Goal: Task Accomplishment & Management: Complete application form

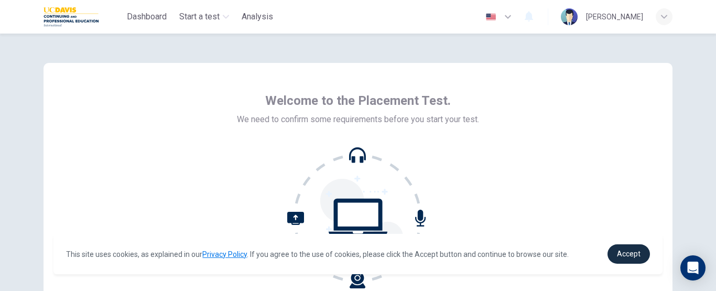
click at [629, 257] on span "Accept" at bounding box center [629, 253] width 24 height 8
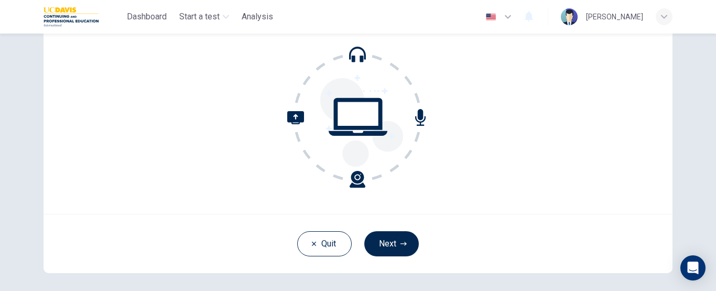
scroll to position [111, 0]
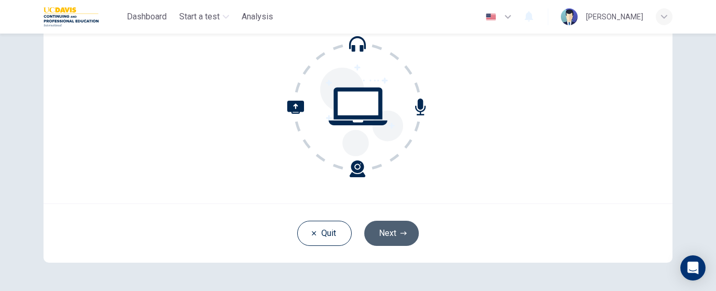
click at [400, 235] on icon "button" at bounding box center [403, 233] width 6 height 6
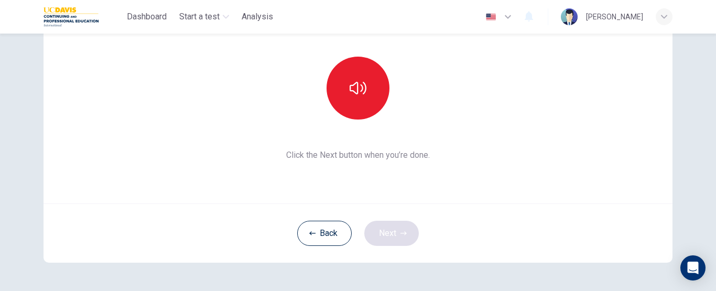
click at [399, 235] on div "Back Next" at bounding box center [357, 232] width 629 height 59
click at [316, 230] on button "Back" at bounding box center [324, 233] width 54 height 25
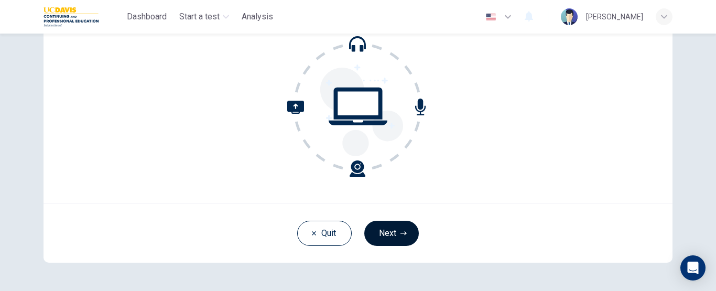
click at [381, 230] on button "Next" at bounding box center [391, 233] width 54 height 25
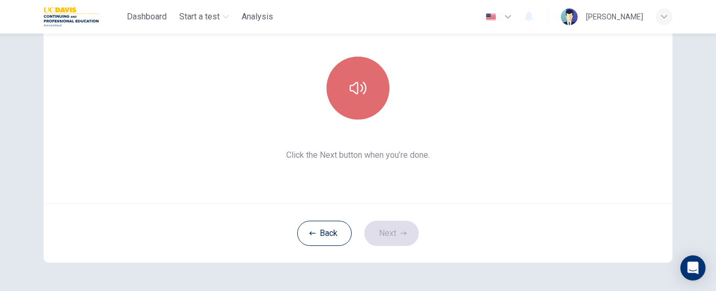
click at [355, 78] on button "button" at bounding box center [357, 88] width 63 height 63
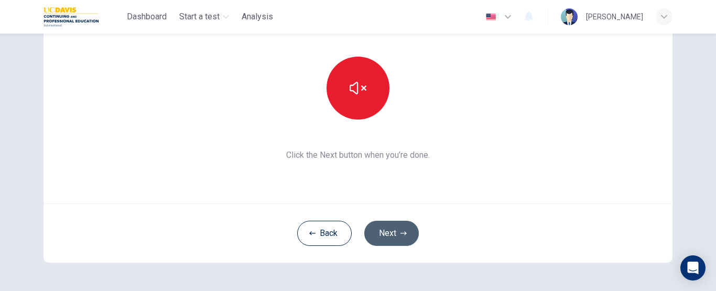
click at [399, 226] on button "Next" at bounding box center [391, 233] width 54 height 25
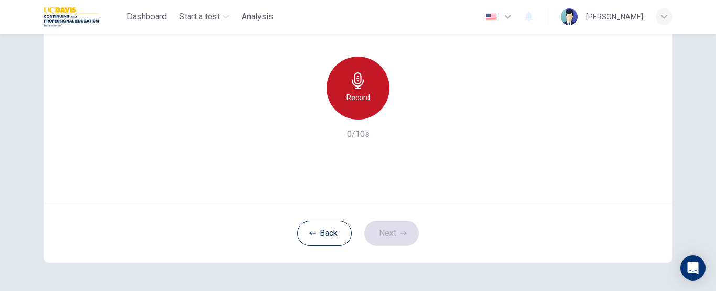
click at [364, 75] on div "Record" at bounding box center [357, 88] width 63 height 63
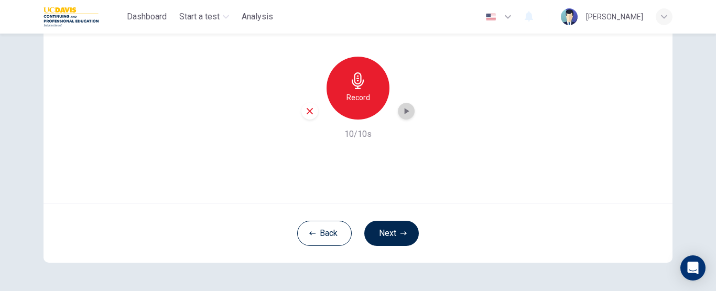
click at [405, 110] on icon "button" at bounding box center [406, 111] width 10 height 10
click at [388, 235] on button "Next" at bounding box center [391, 233] width 54 height 25
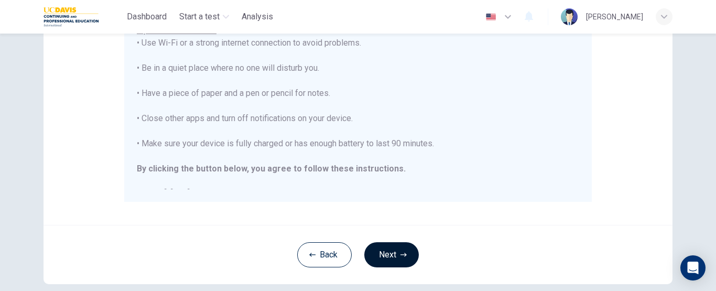
scroll to position [279, 0]
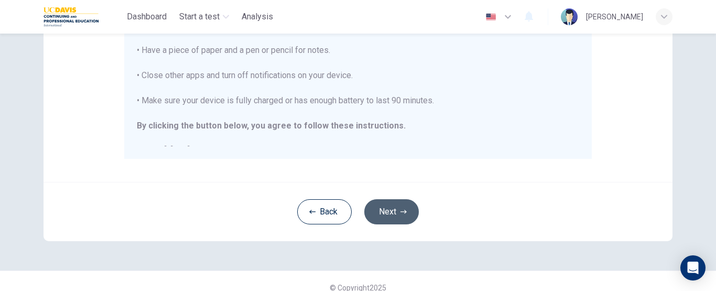
click at [397, 217] on button "Next" at bounding box center [391, 211] width 54 height 25
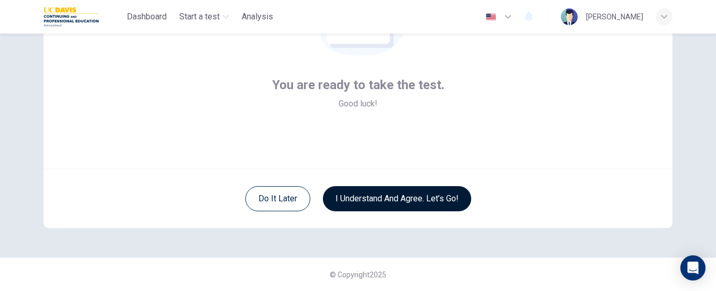
click at [411, 199] on button "I understand and agree. Let’s go!" at bounding box center [397, 198] width 148 height 25
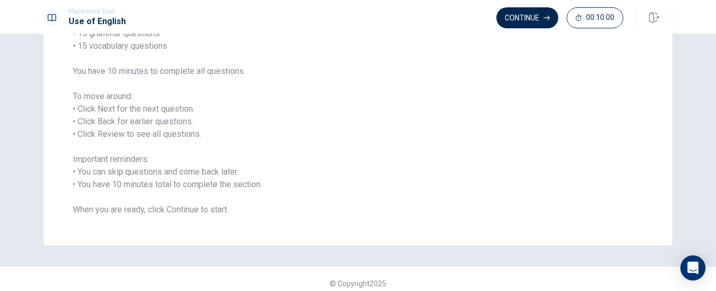
scroll to position [120, 0]
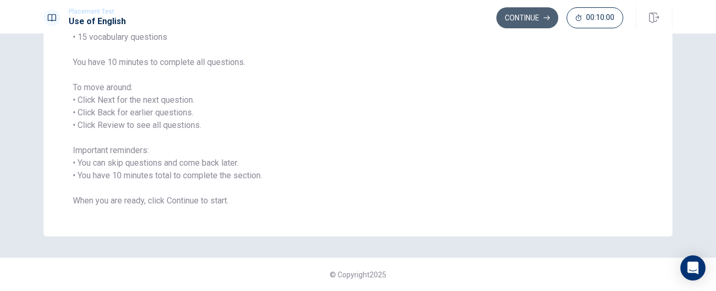
click at [524, 23] on button "Continue" at bounding box center [527, 17] width 62 height 21
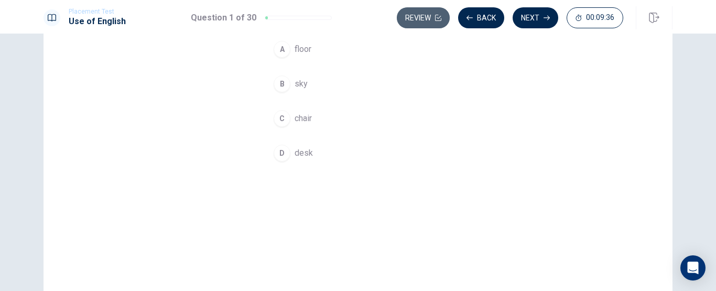
click at [423, 11] on button "Review" at bounding box center [423, 17] width 53 height 21
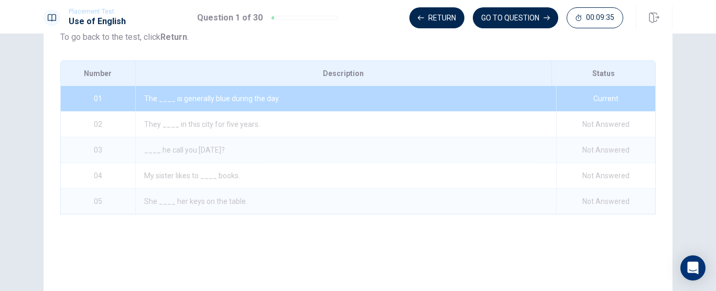
scroll to position [182, 0]
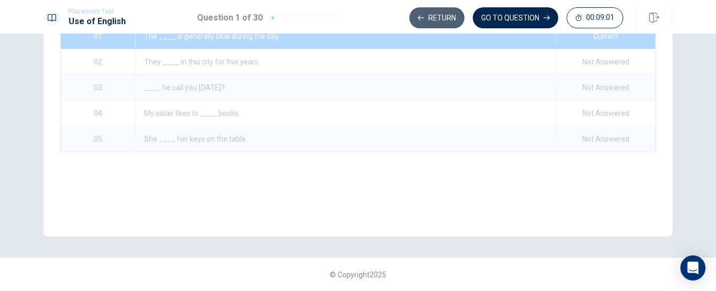
click at [425, 13] on button "Return" at bounding box center [436, 17] width 55 height 21
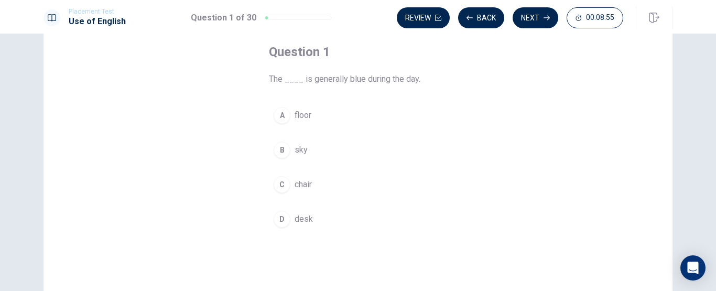
scroll to position [54, 0]
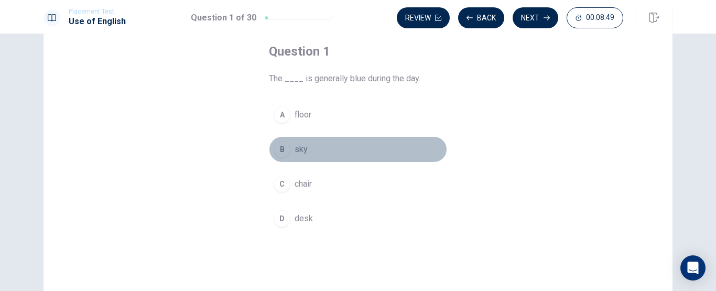
click at [303, 145] on span "sky" at bounding box center [300, 149] width 13 height 13
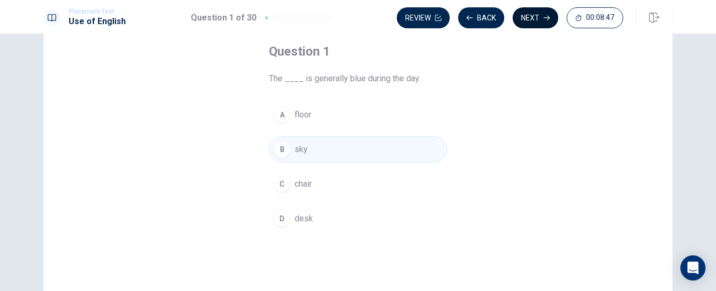
click at [525, 14] on button "Next" at bounding box center [535, 17] width 46 height 21
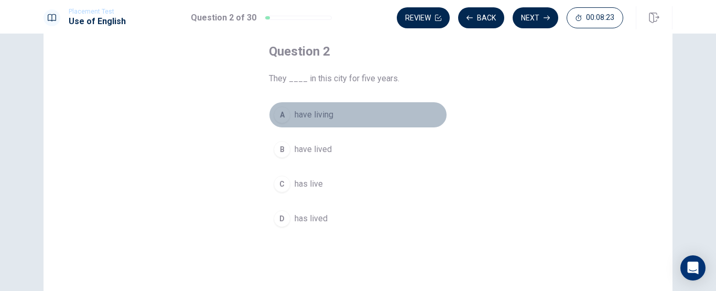
click at [321, 114] on span "have living" at bounding box center [313, 114] width 39 height 13
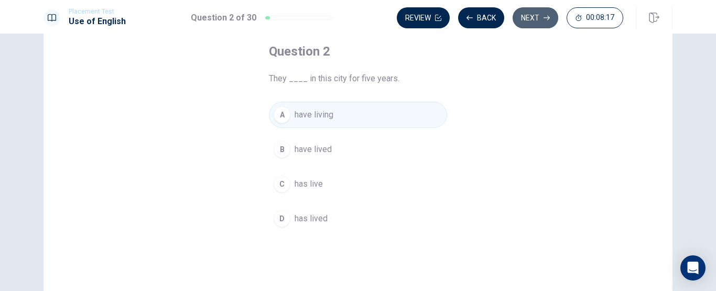
click at [526, 15] on button "Next" at bounding box center [535, 17] width 46 height 21
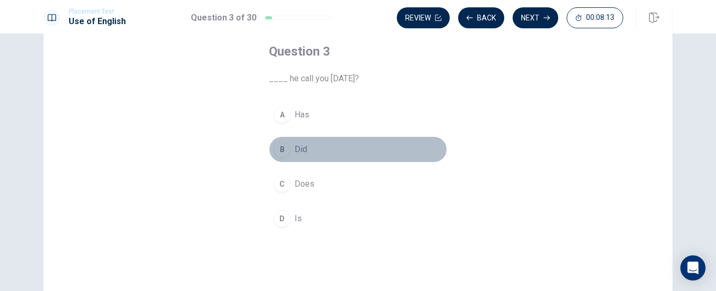
click at [300, 148] on span "Did" at bounding box center [300, 149] width 13 height 13
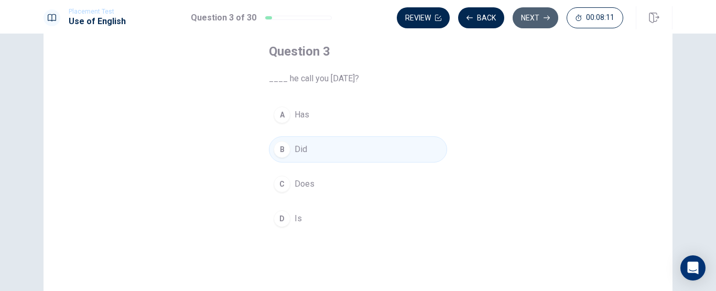
click at [529, 21] on button "Next" at bounding box center [535, 17] width 46 height 21
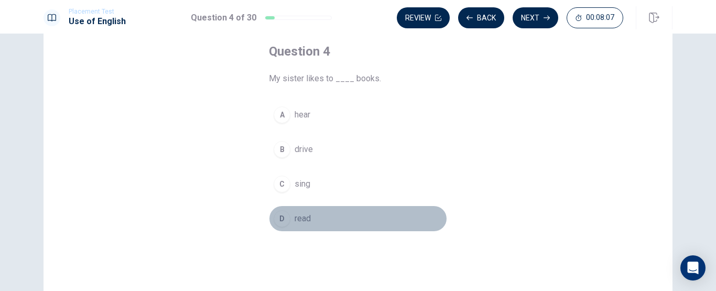
click at [303, 220] on span "read" at bounding box center [302, 218] width 16 height 13
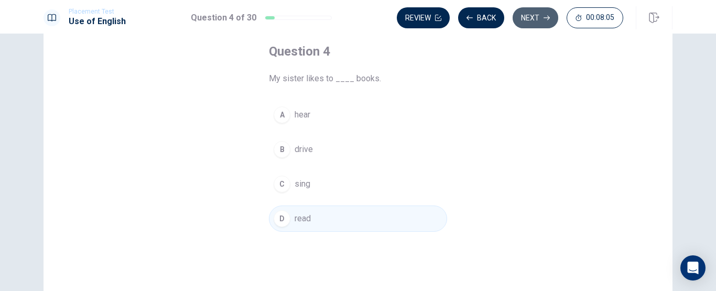
click at [537, 21] on button "Next" at bounding box center [535, 17] width 46 height 21
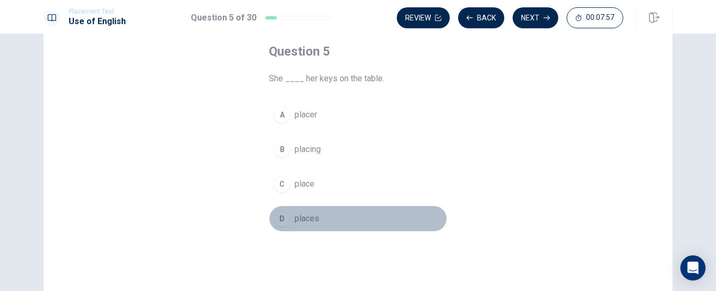
click at [307, 222] on span "places" at bounding box center [306, 218] width 25 height 13
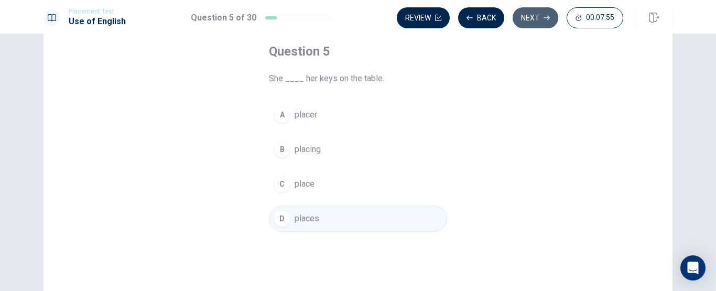
click at [534, 20] on button "Next" at bounding box center [535, 17] width 46 height 21
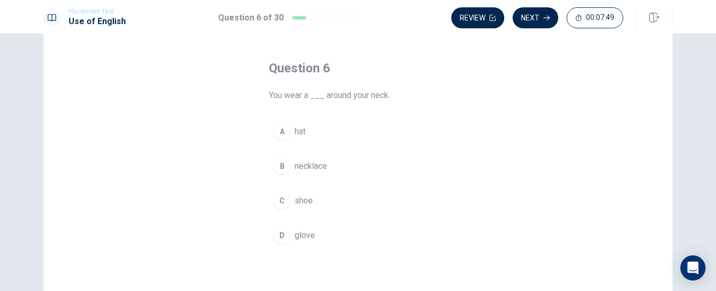
scroll to position [38, 0]
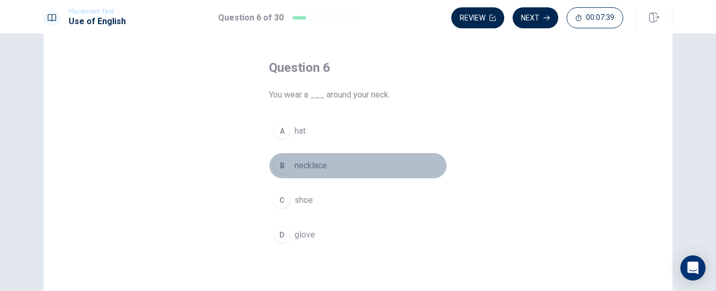
click at [318, 168] on span "necklace" at bounding box center [310, 165] width 32 height 13
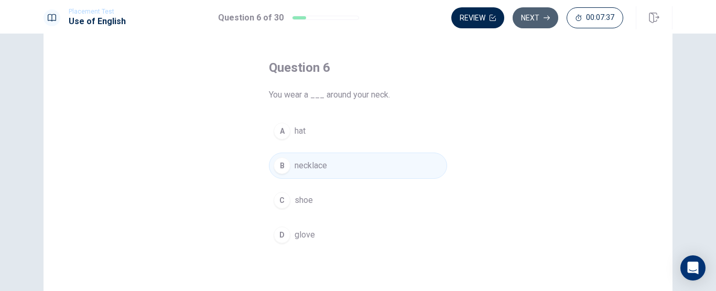
click at [537, 17] on button "Next" at bounding box center [535, 17] width 46 height 21
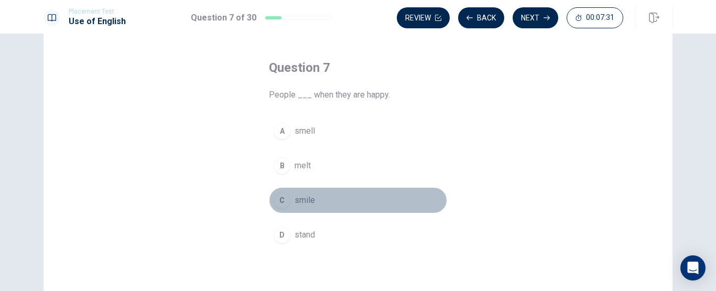
click at [301, 201] on span "smile" at bounding box center [304, 200] width 20 height 13
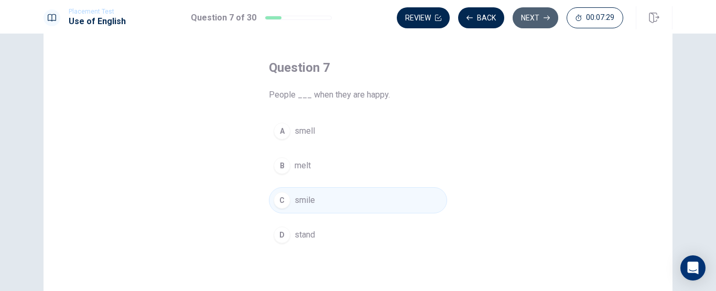
click at [551, 12] on button "Next" at bounding box center [535, 17] width 46 height 21
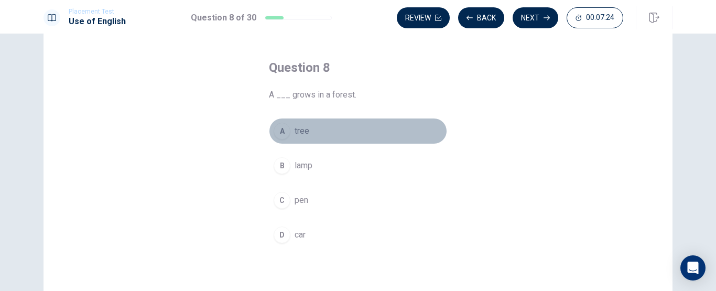
click at [297, 130] on span "tree" at bounding box center [301, 131] width 15 height 13
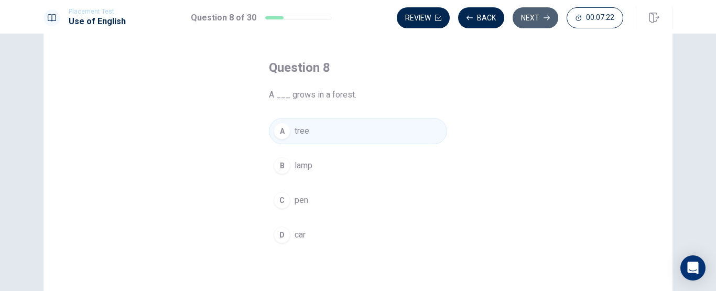
click at [536, 21] on button "Next" at bounding box center [535, 17] width 46 height 21
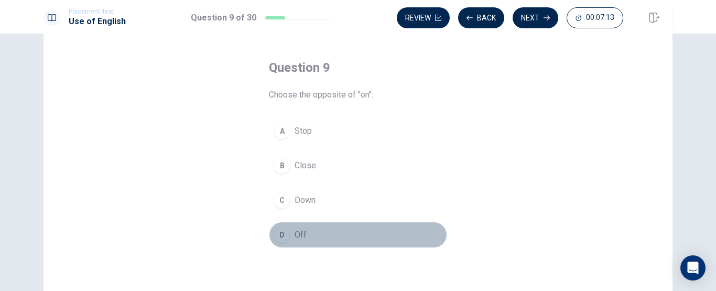
click at [291, 235] on button "D Off" at bounding box center [358, 235] width 178 height 26
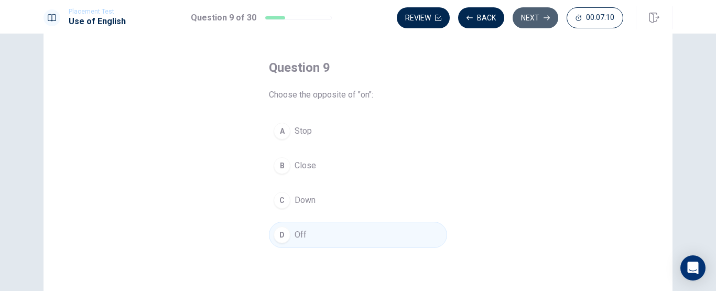
click at [541, 16] on button "Next" at bounding box center [535, 17] width 46 height 21
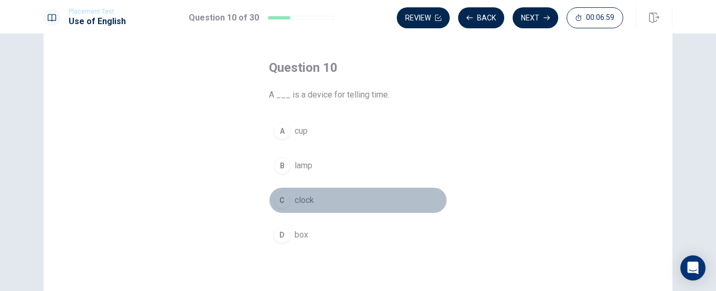
click at [311, 202] on span "clock" at bounding box center [303, 200] width 19 height 13
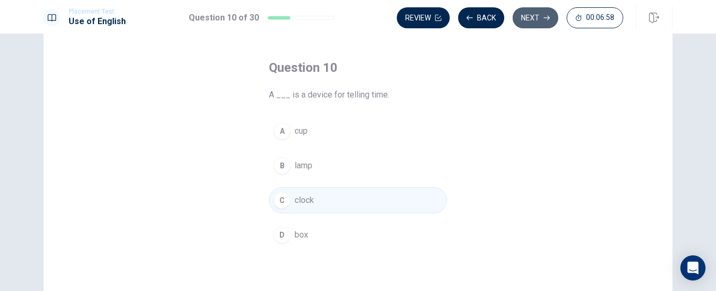
click at [539, 20] on button "Next" at bounding box center [535, 17] width 46 height 21
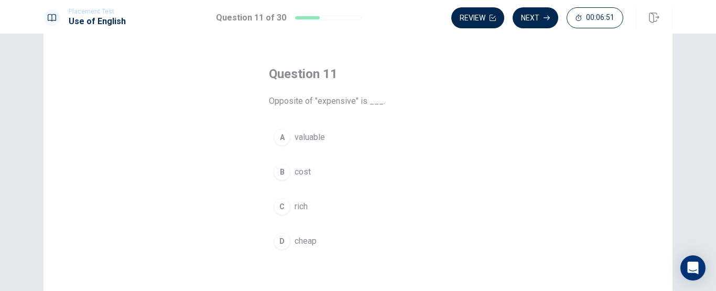
scroll to position [35, 0]
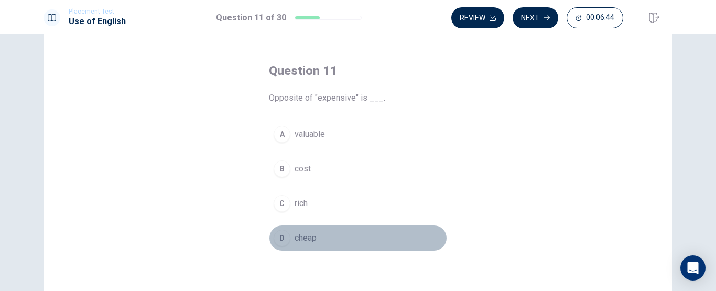
click at [304, 242] on span "cheap" at bounding box center [305, 238] width 22 height 13
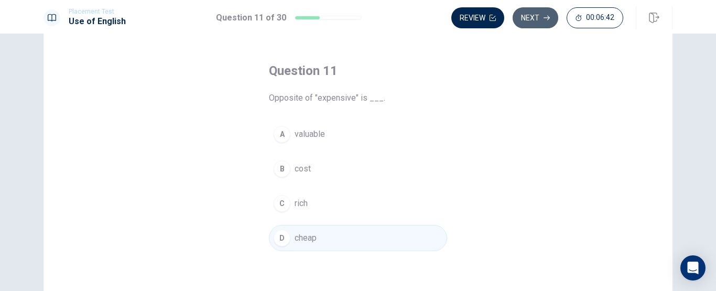
click at [545, 22] on button "Next" at bounding box center [535, 17] width 46 height 21
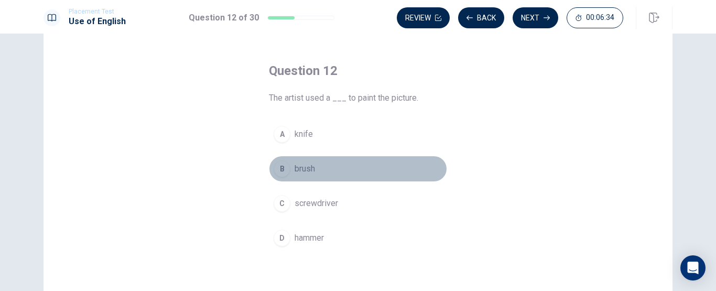
click at [300, 167] on span "brush" at bounding box center [304, 168] width 20 height 13
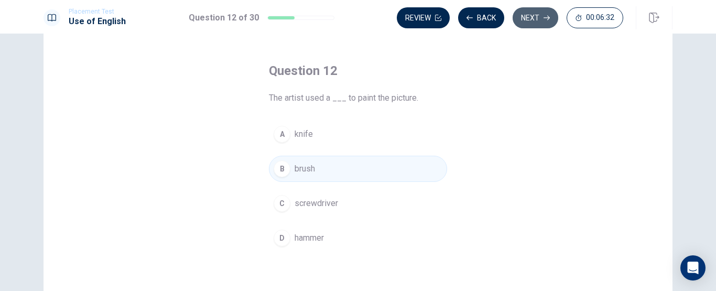
click at [534, 23] on button "Next" at bounding box center [535, 17] width 46 height 21
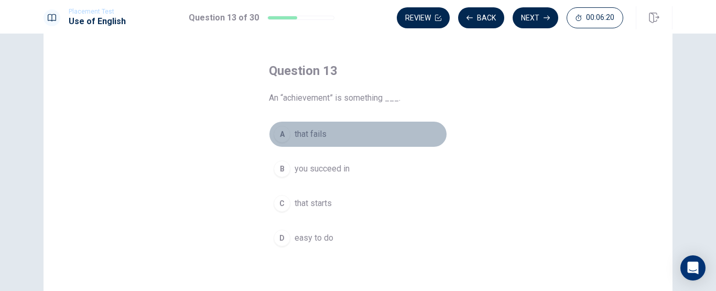
click at [311, 133] on span "that fails" at bounding box center [310, 134] width 32 height 13
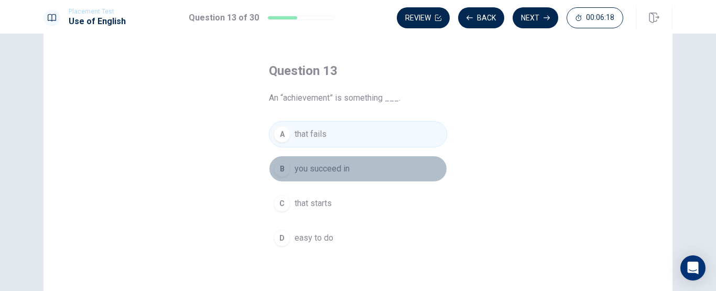
click at [318, 169] on span "you succeed in" at bounding box center [321, 168] width 55 height 13
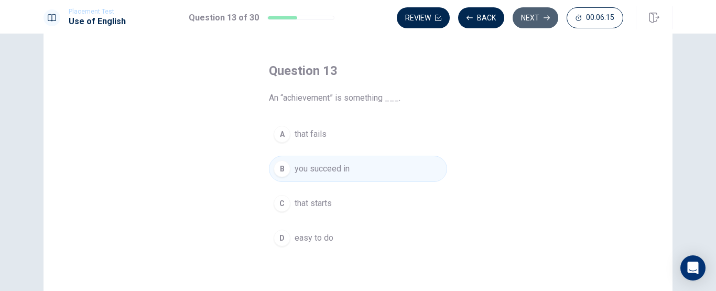
click at [538, 21] on button "Next" at bounding box center [535, 17] width 46 height 21
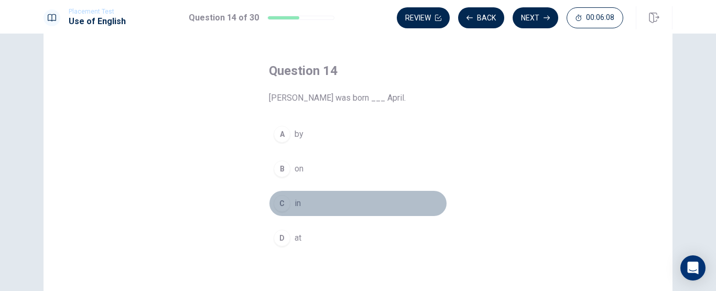
click at [294, 203] on span "in" at bounding box center [297, 203] width 6 height 13
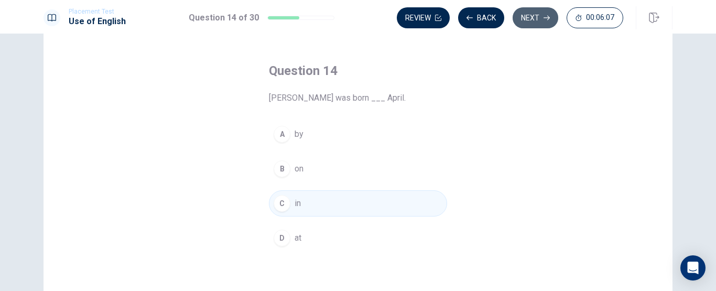
click at [522, 20] on button "Next" at bounding box center [535, 17] width 46 height 21
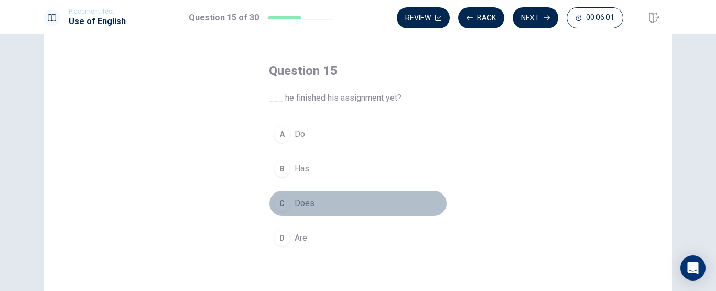
click at [307, 205] on span "Does" at bounding box center [304, 203] width 20 height 13
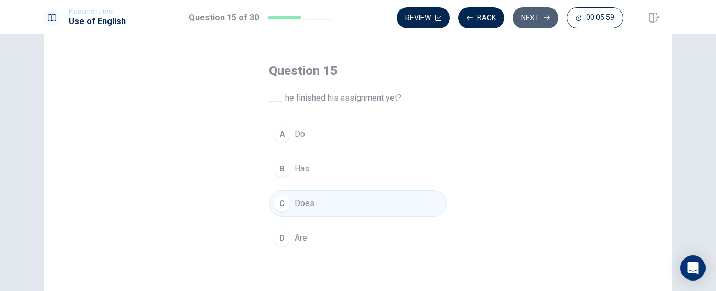
click at [533, 14] on button "Next" at bounding box center [535, 17] width 46 height 21
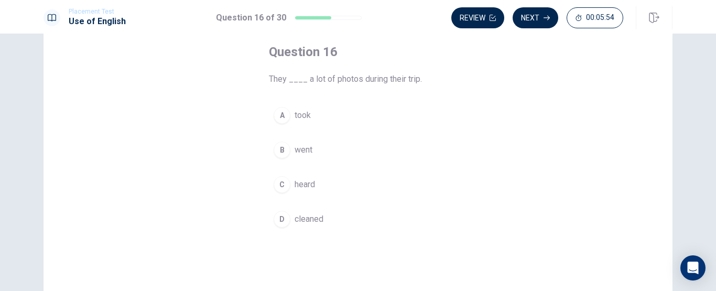
scroll to position [54, 0]
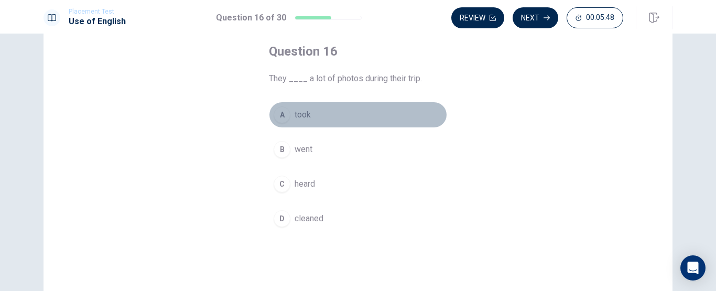
click at [304, 117] on span "took" at bounding box center [302, 114] width 16 height 13
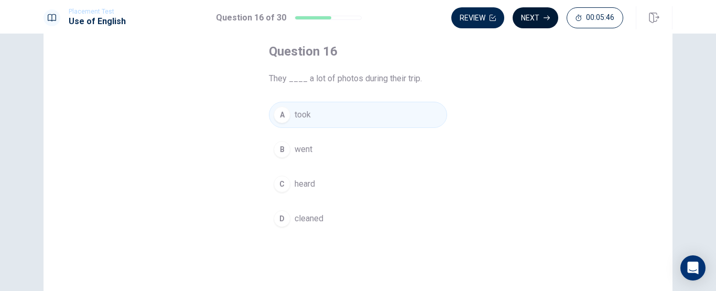
click at [539, 19] on button "Next" at bounding box center [535, 17] width 46 height 21
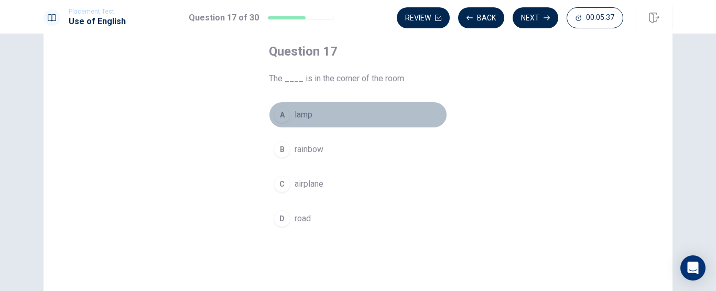
click at [304, 115] on span "lamp" at bounding box center [303, 114] width 18 height 13
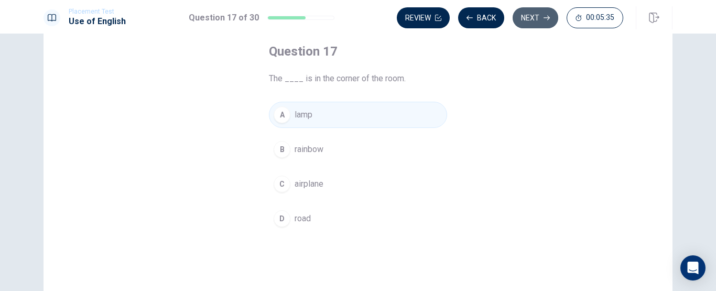
click at [530, 20] on button "Next" at bounding box center [535, 17] width 46 height 21
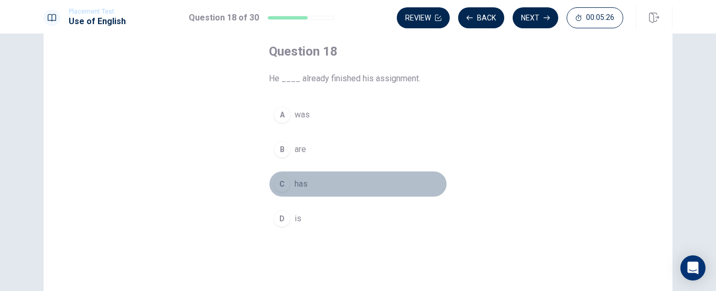
click at [302, 185] on span "has" at bounding box center [300, 184] width 13 height 13
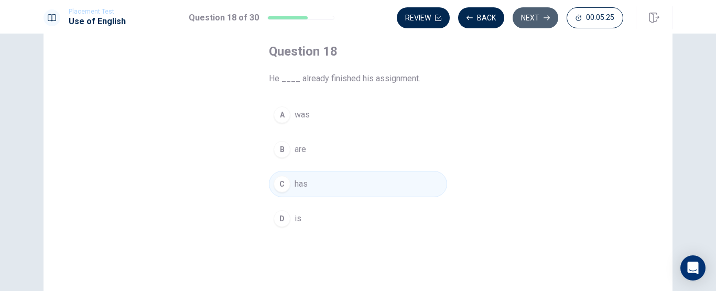
click at [533, 18] on button "Next" at bounding box center [535, 17] width 46 height 21
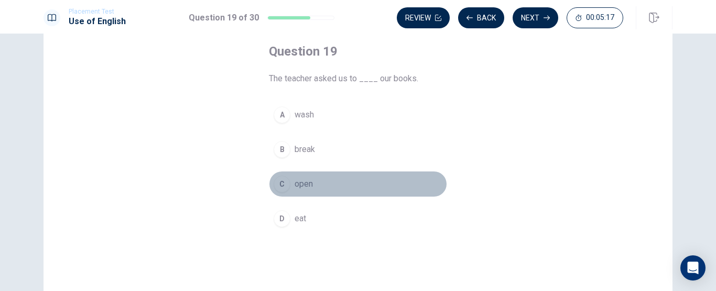
click at [304, 184] on span "open" at bounding box center [303, 184] width 18 height 13
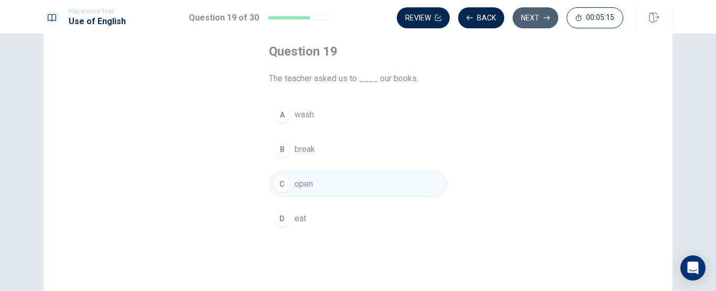
click at [532, 16] on button "Next" at bounding box center [535, 17] width 46 height 21
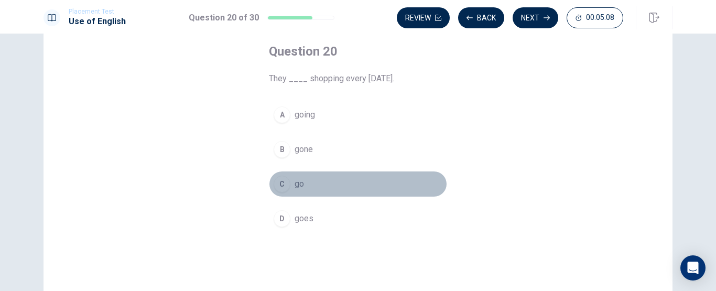
click at [298, 188] on span "go" at bounding box center [298, 184] width 9 height 13
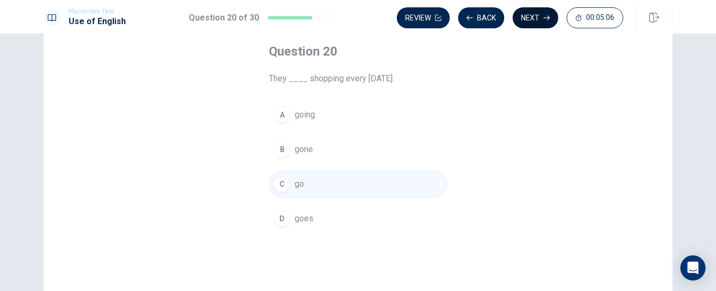
click at [528, 21] on button "Next" at bounding box center [535, 17] width 46 height 21
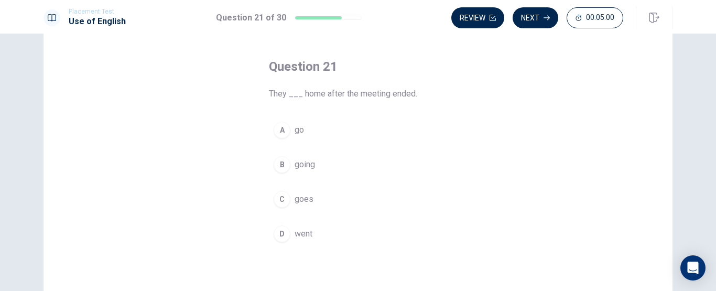
scroll to position [45, 0]
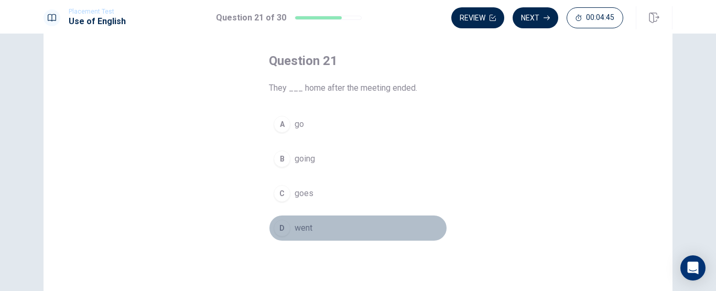
click at [294, 224] on span "went" at bounding box center [303, 228] width 18 height 13
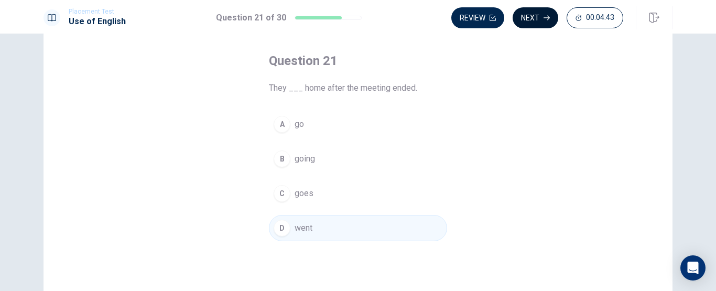
click at [529, 16] on button "Next" at bounding box center [535, 17] width 46 height 21
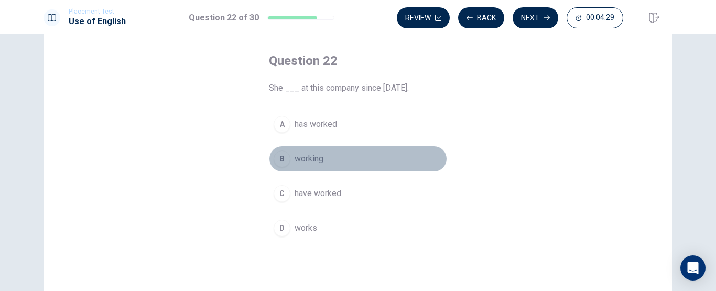
click at [299, 163] on span "working" at bounding box center [308, 158] width 29 height 13
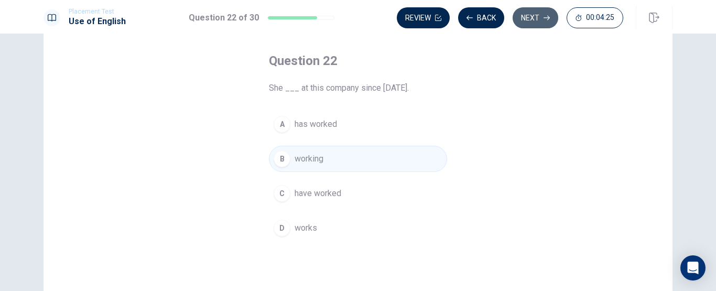
click at [533, 22] on button "Next" at bounding box center [535, 17] width 46 height 21
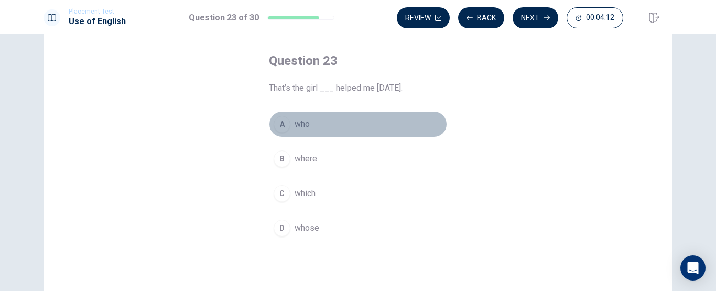
click at [307, 123] on span "who" at bounding box center [301, 124] width 15 height 13
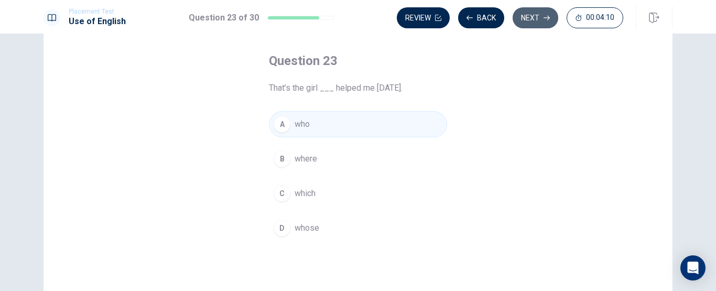
click at [536, 18] on button "Next" at bounding box center [535, 17] width 46 height 21
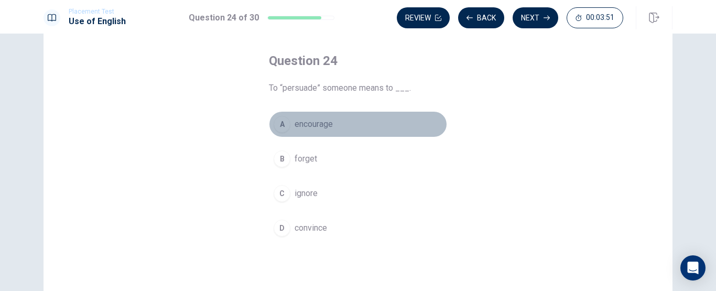
click at [317, 122] on span "encourage" at bounding box center [313, 124] width 38 height 13
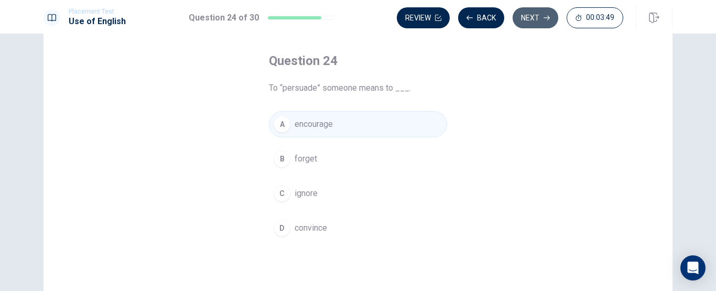
click at [531, 17] on button "Next" at bounding box center [535, 17] width 46 height 21
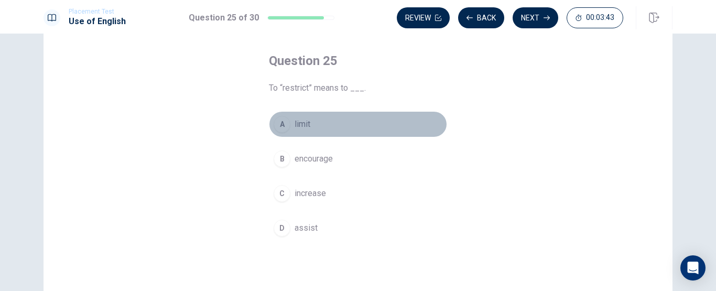
click at [304, 119] on span "limit" at bounding box center [302, 124] width 16 height 13
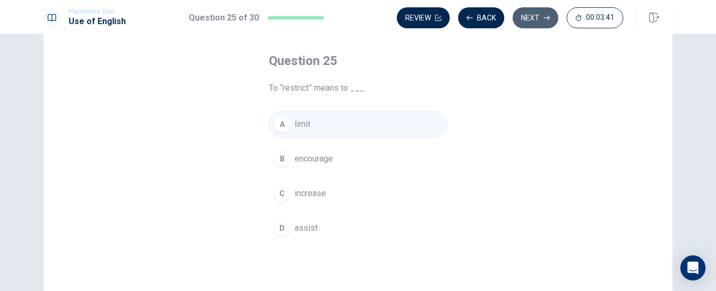
click at [536, 18] on button "Next" at bounding box center [535, 17] width 46 height 21
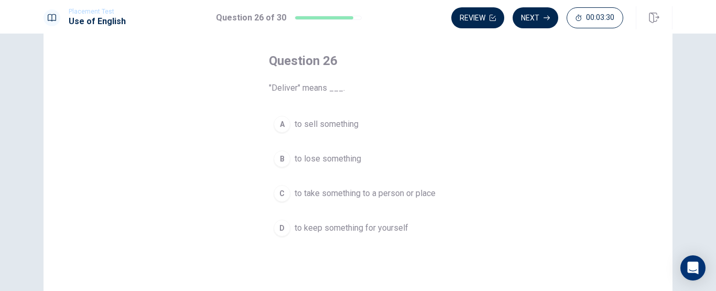
scroll to position [46, 0]
click at [385, 196] on span "to take something to a person or place" at bounding box center [364, 193] width 141 height 13
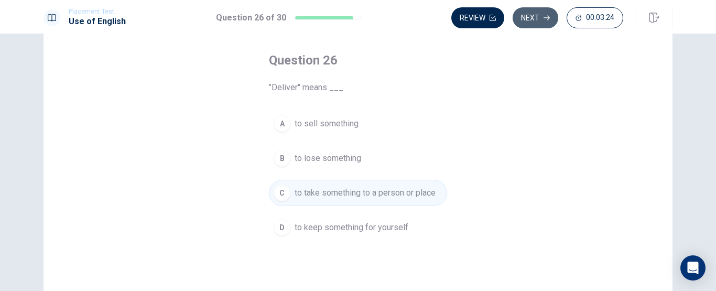
click at [528, 19] on button "Next" at bounding box center [535, 17] width 46 height 21
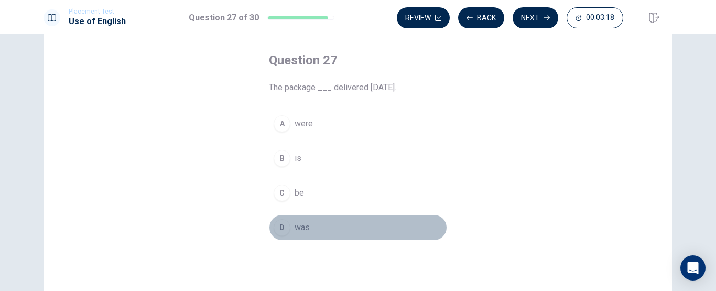
click at [298, 227] on span "was" at bounding box center [301, 227] width 15 height 13
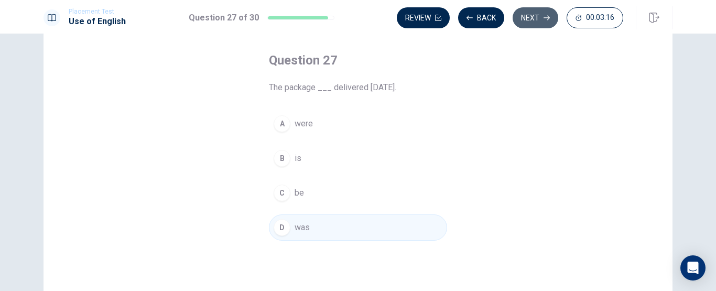
click at [531, 15] on button "Next" at bounding box center [535, 17] width 46 height 21
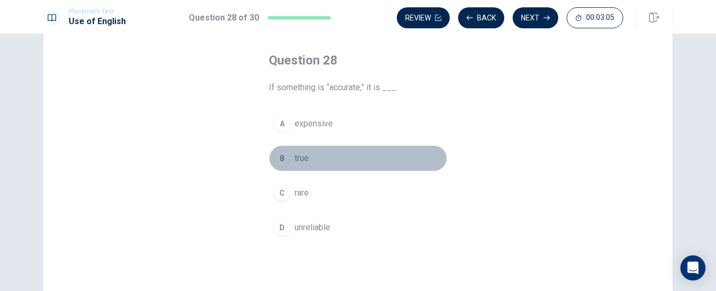
click at [300, 161] on span "true" at bounding box center [301, 158] width 14 height 13
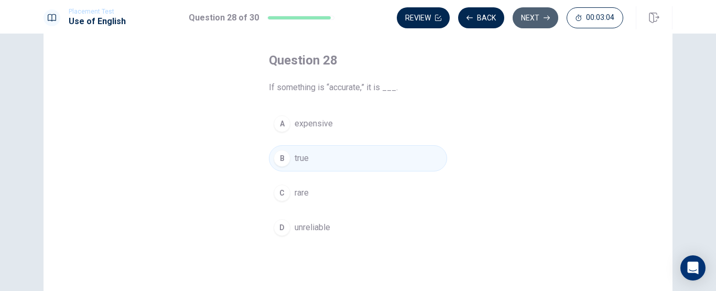
click at [535, 22] on button "Next" at bounding box center [535, 17] width 46 height 21
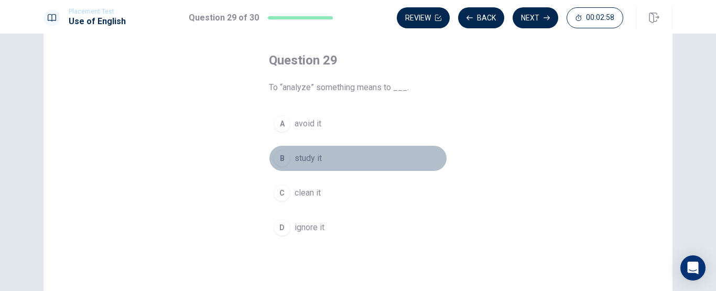
click at [307, 162] on span "study it" at bounding box center [307, 158] width 27 height 13
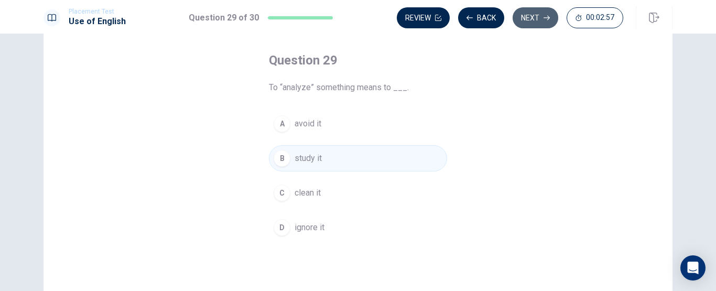
click at [541, 17] on button "Next" at bounding box center [535, 17] width 46 height 21
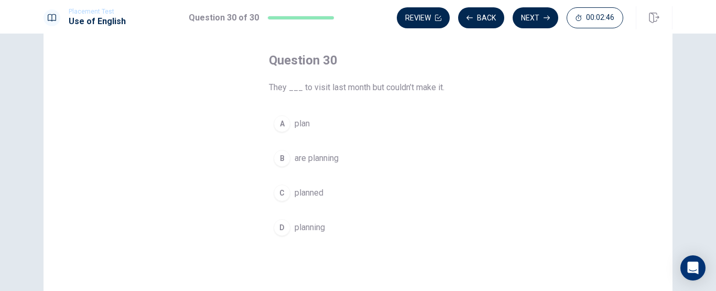
click at [314, 191] on span "planned" at bounding box center [308, 193] width 29 height 13
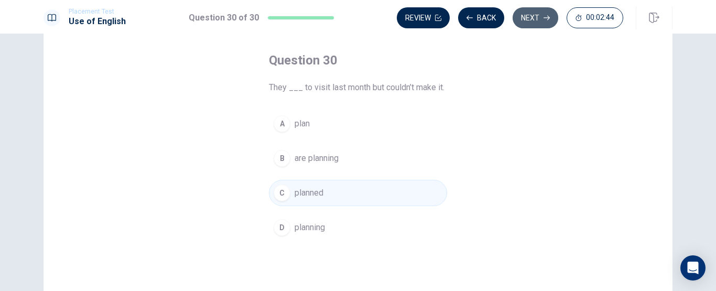
click at [538, 17] on button "Next" at bounding box center [535, 17] width 46 height 21
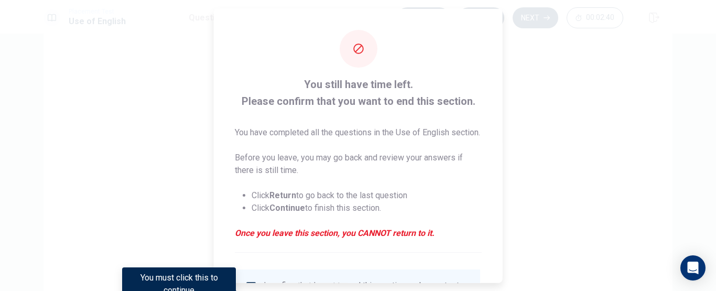
click at [621, 179] on div at bounding box center [358, 145] width 716 height 291
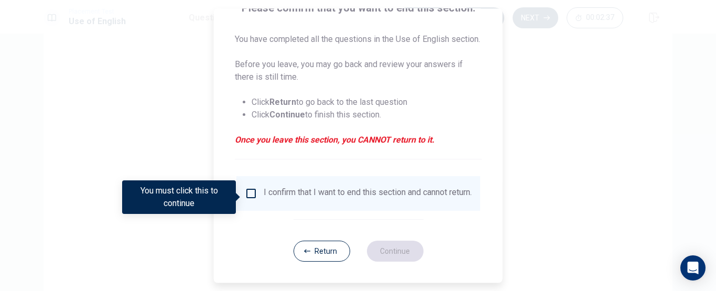
scroll to position [102, 0]
click at [247, 199] on input "You must click this to continue" at bounding box center [251, 193] width 13 height 13
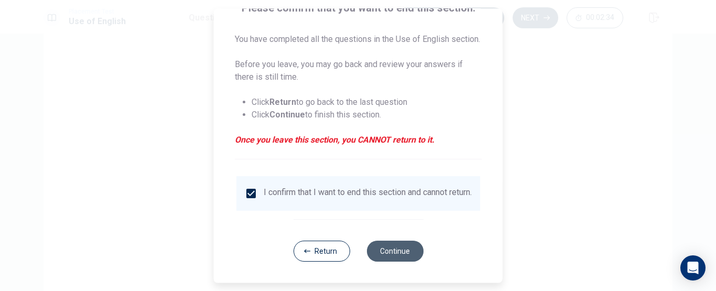
click at [385, 258] on button "Continue" at bounding box center [394, 251] width 57 height 21
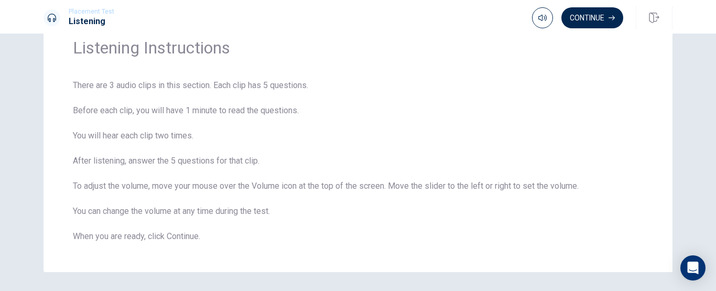
scroll to position [48, 0]
click at [587, 18] on button "Continue" at bounding box center [592, 17] width 62 height 21
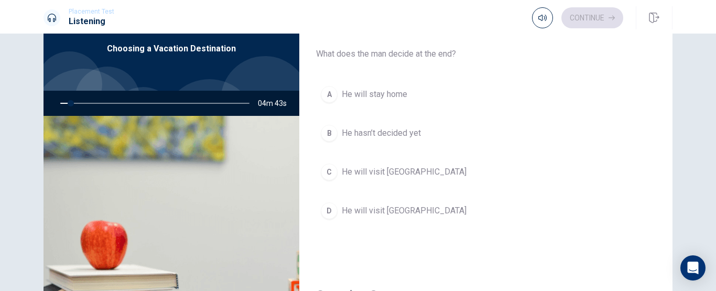
scroll to position [0, 0]
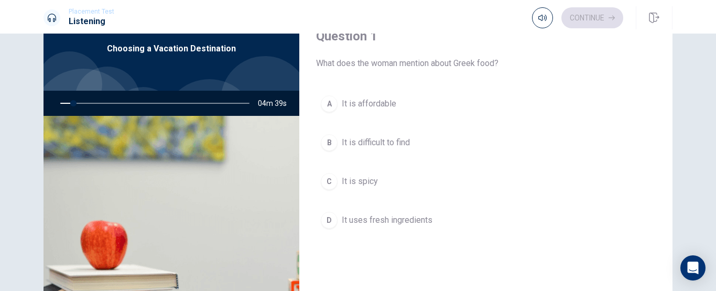
drag, startPoint x: 670, startPoint y: 86, endPoint x: 665, endPoint y: 82, distance: 6.3
click at [665, 82] on div "Question 1 What does the woman mention about Greek food? A It is affordable B I…" at bounding box center [358, 189] width 662 height 364
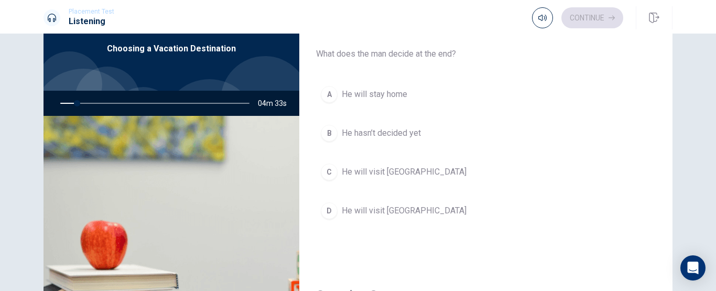
scroll to position [274, 0]
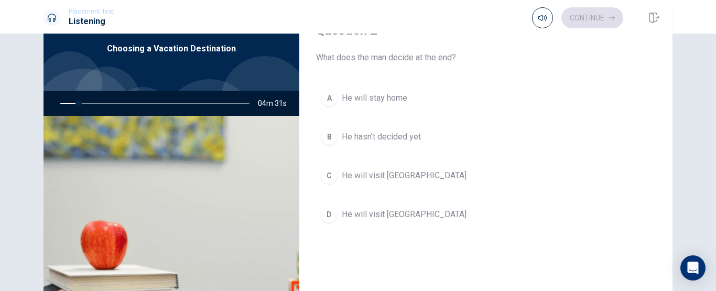
drag, startPoint x: 664, startPoint y: 154, endPoint x: 670, endPoint y: 171, distance: 18.4
click at [670, 171] on div "Question 1 What does the woman mention about Greek food? A It is affordable B I…" at bounding box center [358, 189] width 662 height 364
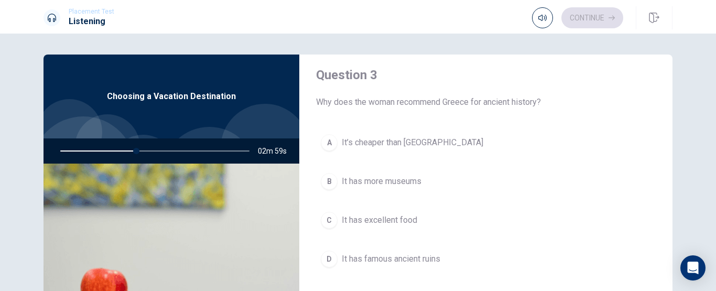
scroll to position [585, 0]
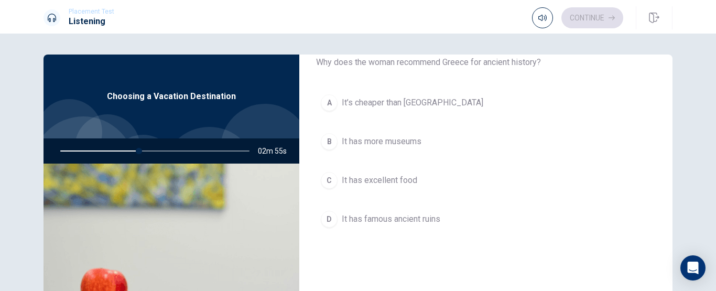
drag, startPoint x: 704, startPoint y: 248, endPoint x: 701, endPoint y: 243, distance: 6.4
click at [701, 243] on div "Question 1 What does the woman mention about Greek food? A It is affordable B I…" at bounding box center [358, 162] width 716 height 257
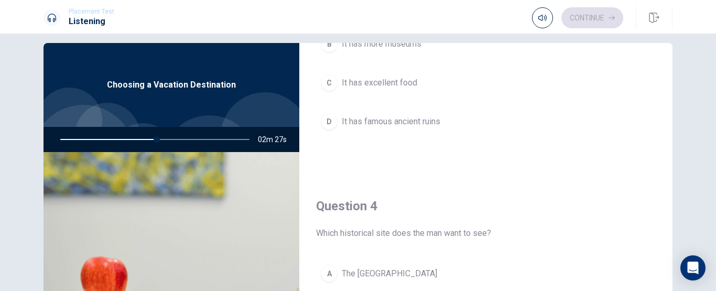
scroll to position [0, 0]
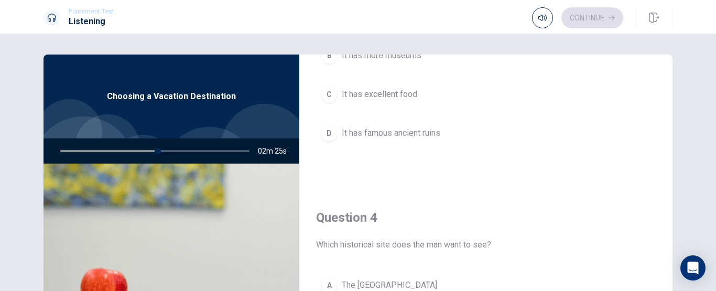
drag, startPoint x: 664, startPoint y: 245, endPoint x: 666, endPoint y: 226, distance: 19.0
click at [665, 217] on div "Question 1 What does the woman mention about Greek food? A It is affordable B I…" at bounding box center [485, 236] width 373 height 364
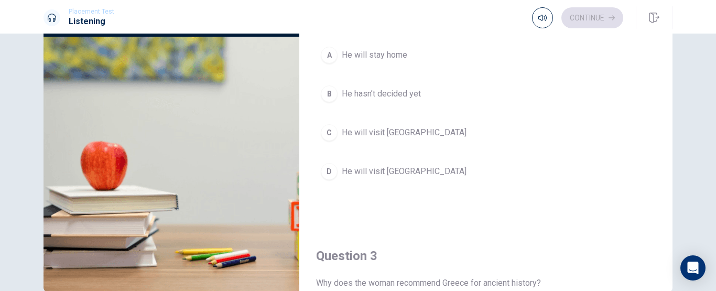
scroll to position [210, 0]
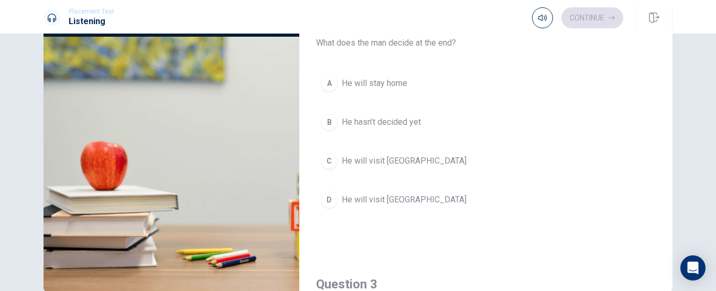
drag, startPoint x: 664, startPoint y: 65, endPoint x: 543, endPoint y: 162, distance: 155.0
click at [556, 154] on div "Question 2 What does the man decide at the end? A He will stay home B He hasn’t…" at bounding box center [485, 120] width 373 height 268
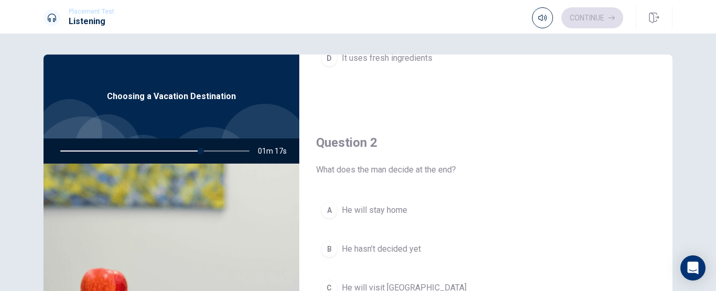
scroll to position [0, 0]
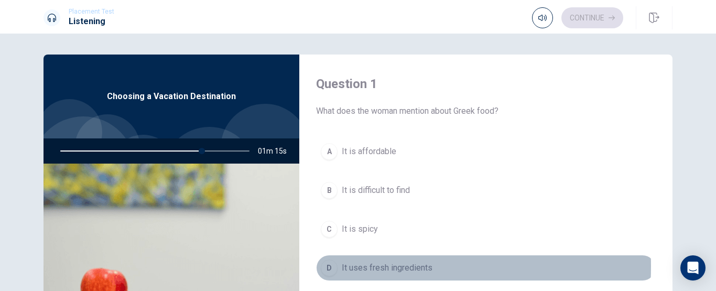
click at [331, 266] on div "D" at bounding box center [329, 267] width 17 height 17
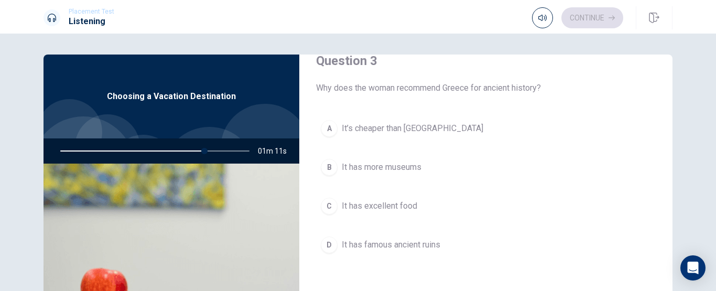
scroll to position [562, 0]
click at [321, 247] on div "D" at bounding box center [329, 242] width 17 height 17
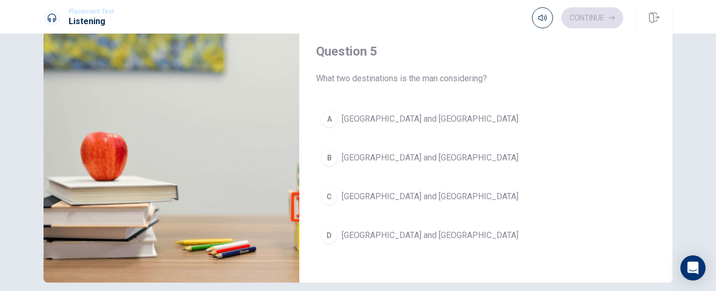
scroll to position [967, 0]
click at [400, 170] on button "B [GEOGRAPHIC_DATA] and [GEOGRAPHIC_DATA]" at bounding box center [486, 160] width 340 height 26
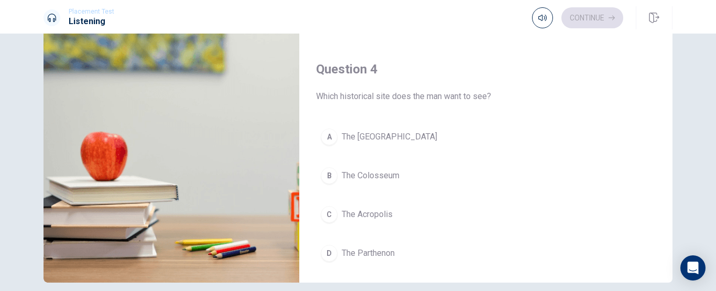
scroll to position [687, 0]
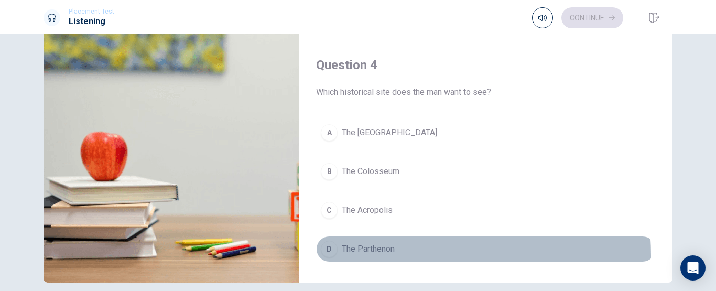
click at [385, 255] on button "D The Parthenon" at bounding box center [486, 249] width 340 height 26
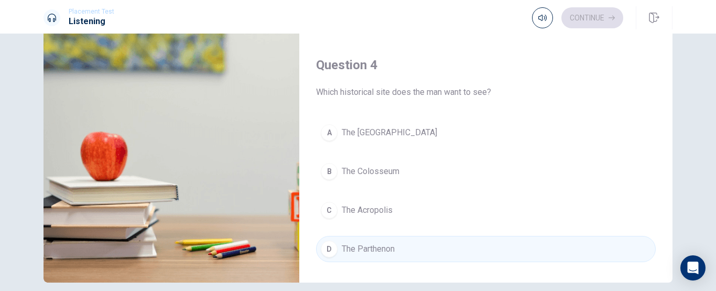
click at [670, 152] on div "Question 1 What does the woman mention about Greek food? A It is affordable B I…" at bounding box center [358, 100] width 662 height 364
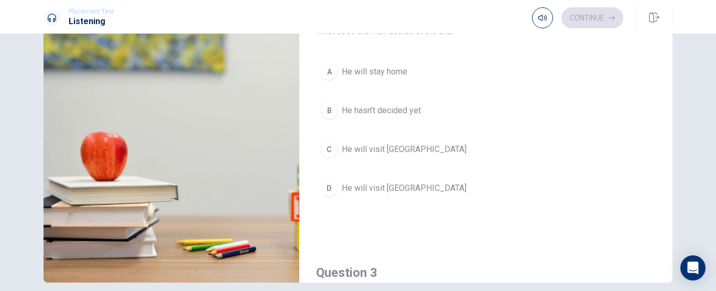
scroll to position [192, 0]
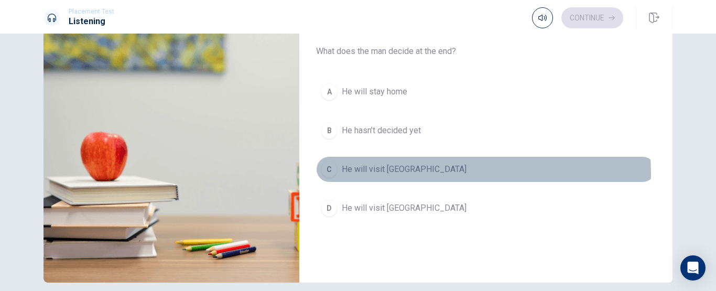
click at [395, 174] on span "He will visit [GEOGRAPHIC_DATA]" at bounding box center [404, 169] width 125 height 13
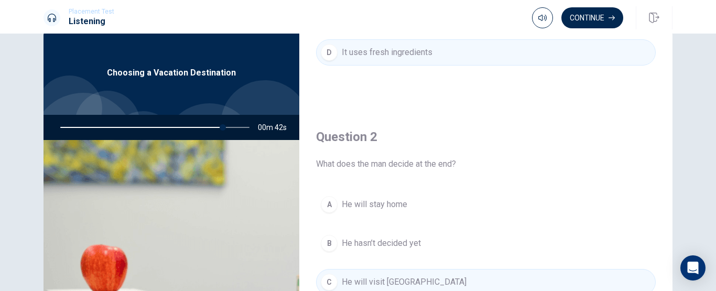
scroll to position [23, 0]
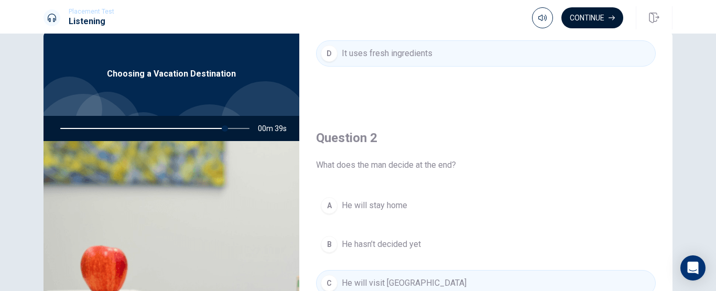
click at [601, 13] on button "Continue" at bounding box center [592, 17] width 62 height 21
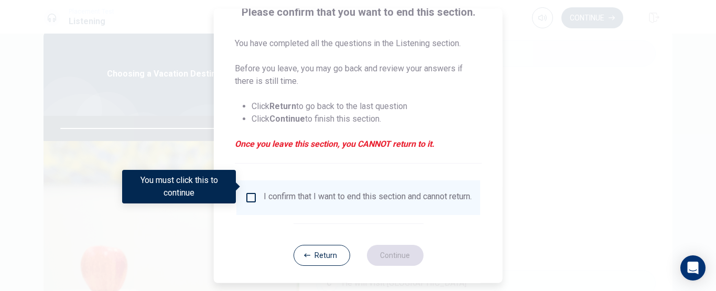
scroll to position [100, 0]
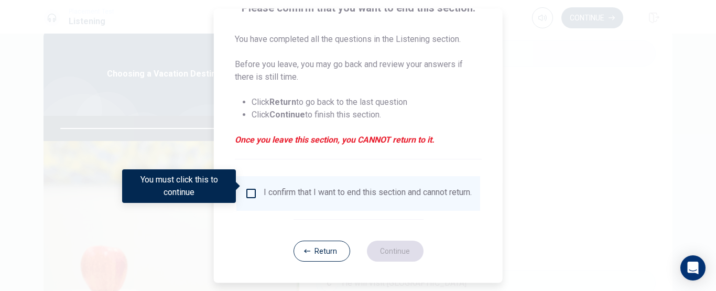
click at [247, 187] on input "You must click this to continue" at bounding box center [251, 193] width 13 height 13
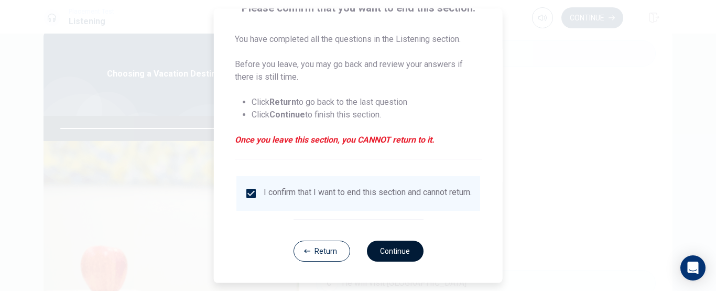
click at [390, 254] on button "Continue" at bounding box center [394, 251] width 57 height 21
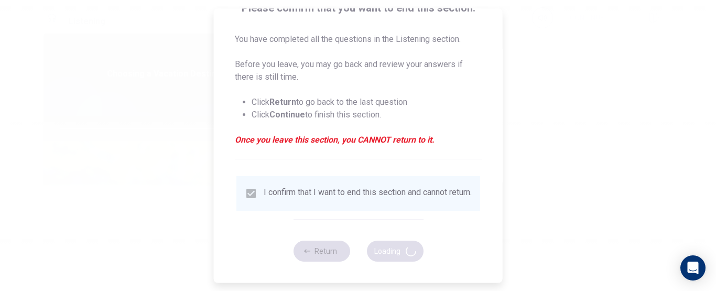
type input "91"
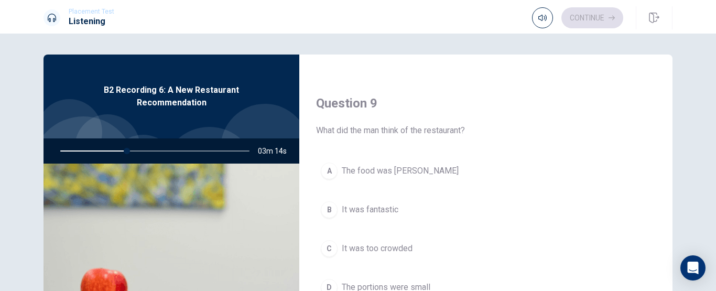
scroll to position [831, 0]
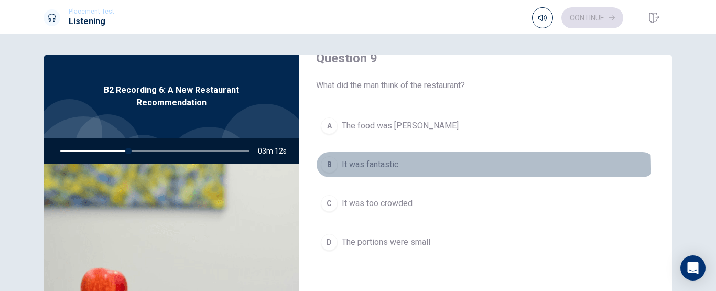
click at [375, 168] on span "It was fantastic" at bounding box center [370, 164] width 57 height 13
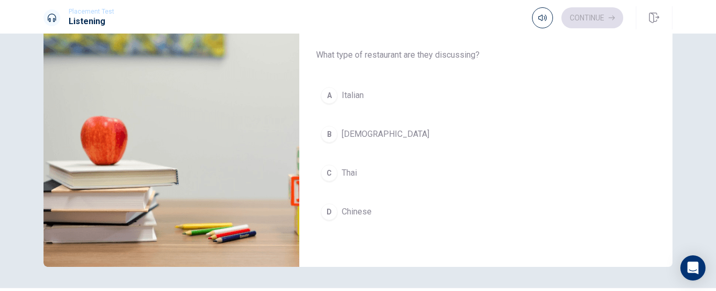
scroll to position [152, 0]
click at [430, 200] on button "D Chinese" at bounding box center [486, 212] width 340 height 26
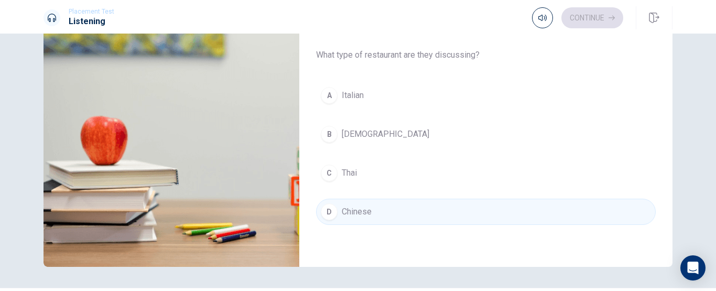
click at [373, 177] on button "C Thai" at bounding box center [486, 173] width 340 height 26
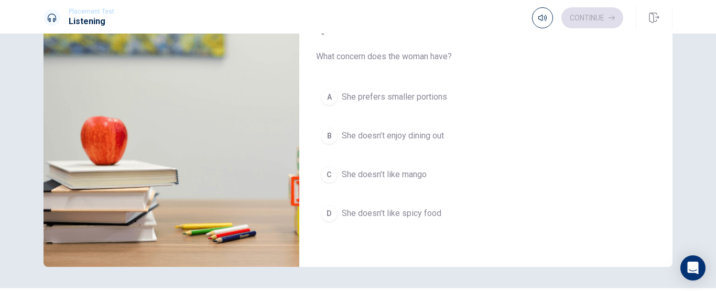
scroll to position [440, 0]
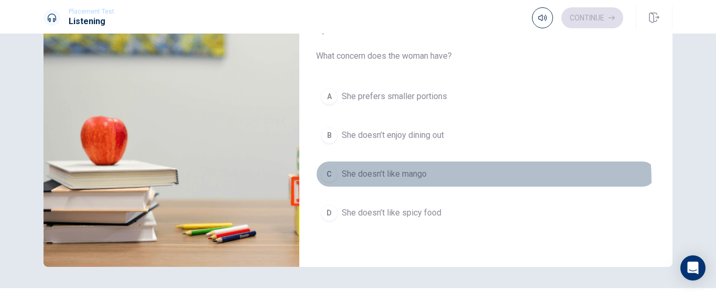
click at [372, 182] on button "C She doesn’t like mango" at bounding box center [486, 174] width 340 height 26
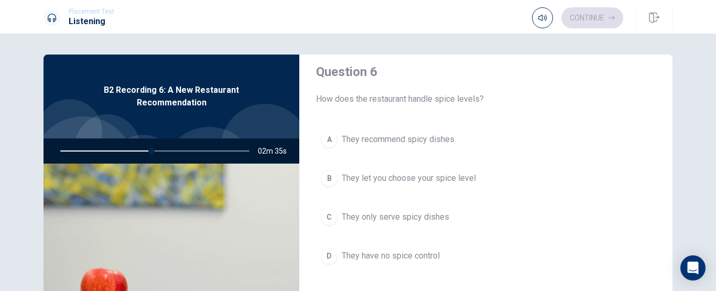
scroll to position [12, 0]
click at [587, 116] on div "Question 6 How does the restaurant handle spice levels? A They recommend spicy …" at bounding box center [485, 177] width 373 height 268
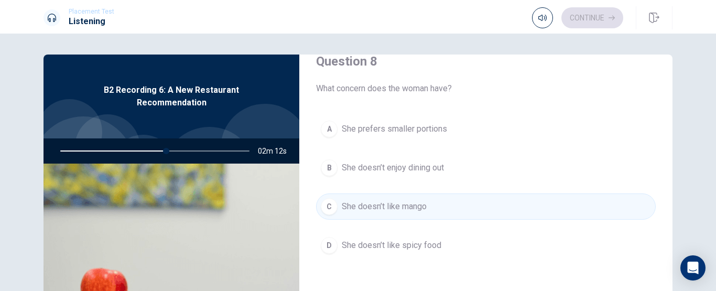
scroll to position [555, 0]
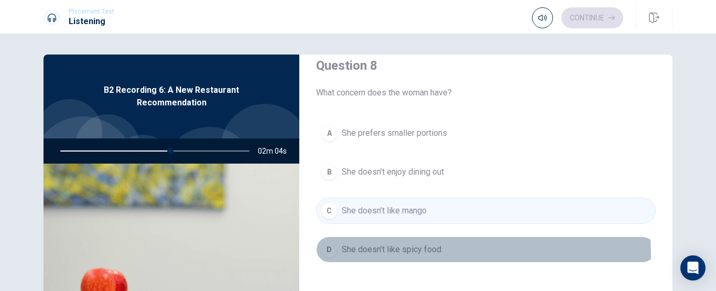
click at [370, 255] on span "She doesn’t like spicy food" at bounding box center [392, 249] width 100 height 13
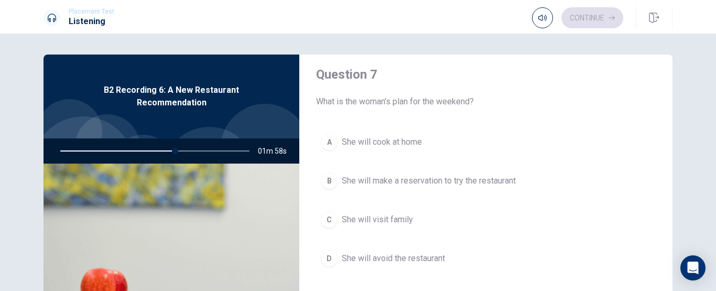
scroll to position [242, 0]
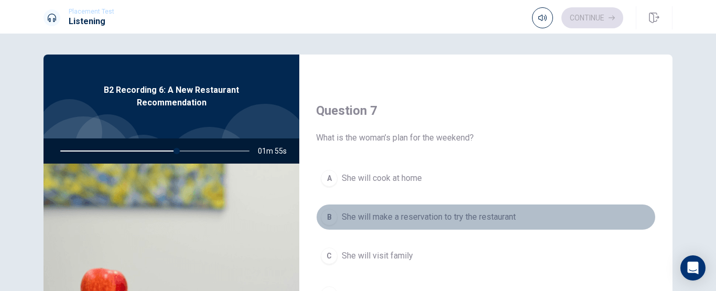
click at [534, 227] on button "B She will make a reservation to try the restaurant" at bounding box center [486, 217] width 340 height 26
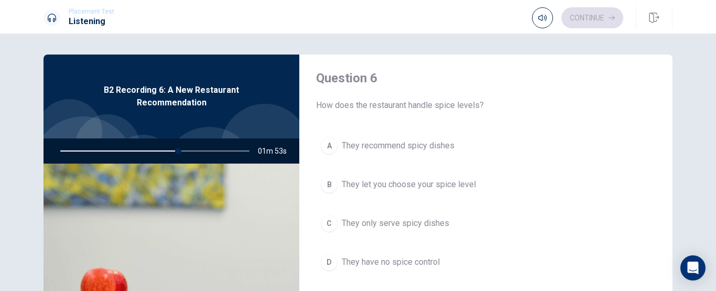
scroll to position [12, 0]
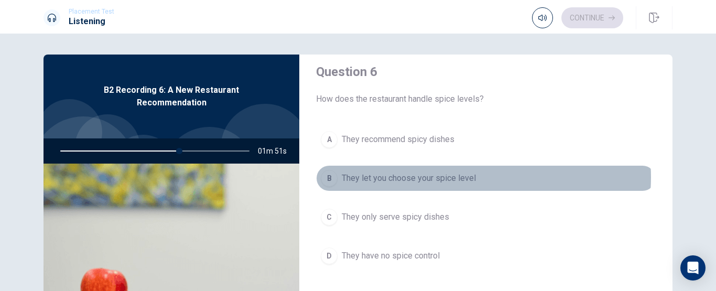
click at [461, 177] on span "They let you choose your spice level" at bounding box center [409, 178] width 134 height 13
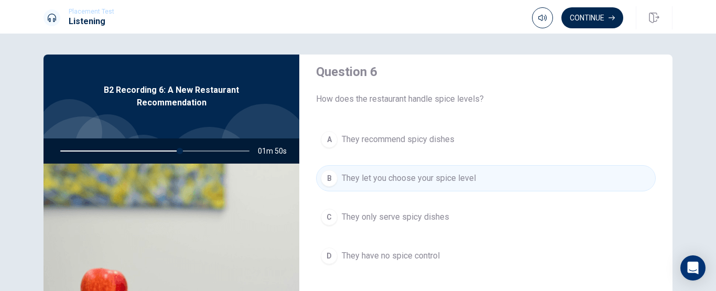
scroll to position [0, 0]
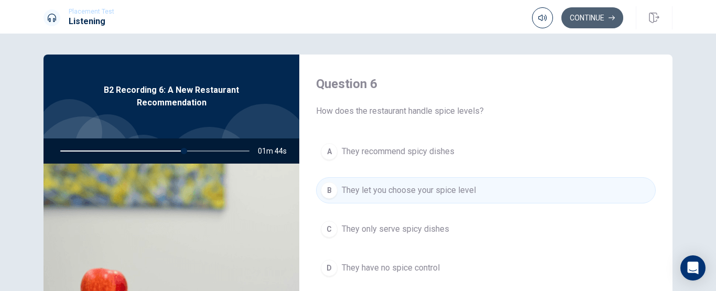
click at [603, 23] on button "Continue" at bounding box center [592, 17] width 62 height 21
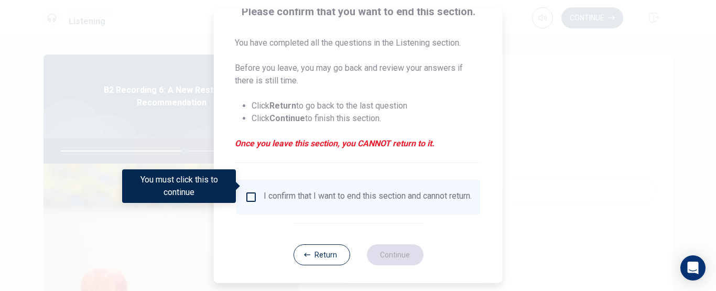
scroll to position [100, 0]
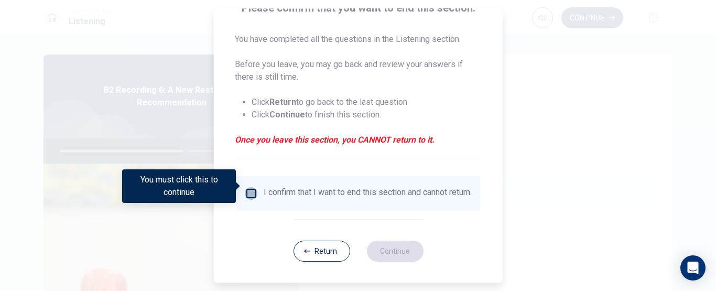
click at [251, 187] on input "You must click this to continue" at bounding box center [251, 193] width 13 height 13
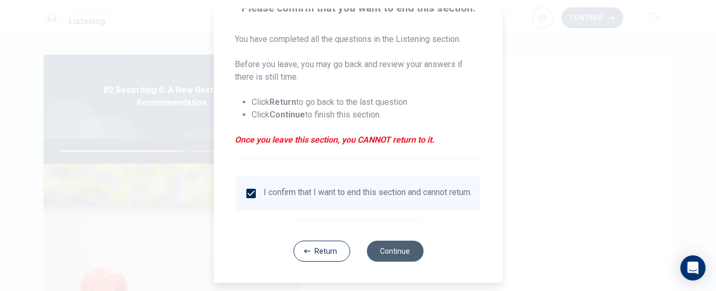
click at [397, 250] on button "Continue" at bounding box center [394, 251] width 57 height 21
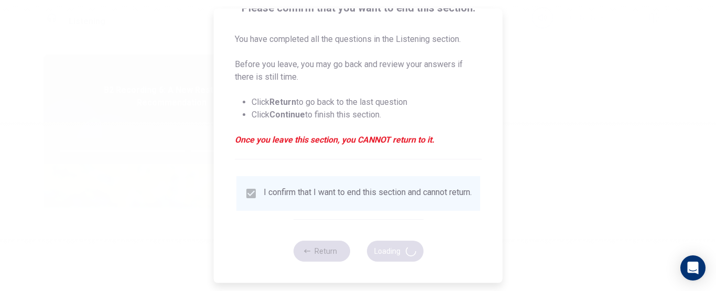
type input "68"
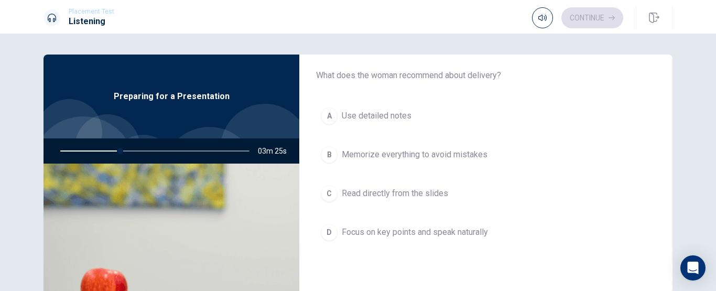
scroll to position [36, 0]
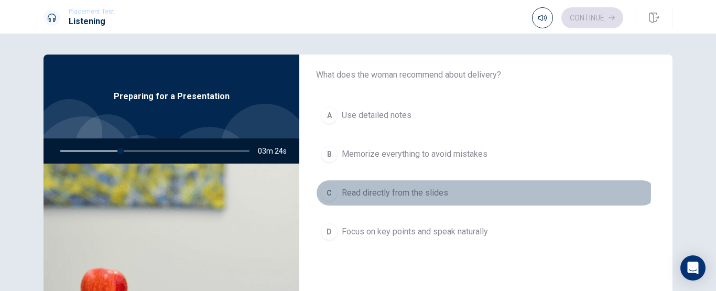
click at [401, 191] on span "Read directly from the slides" at bounding box center [395, 193] width 106 height 13
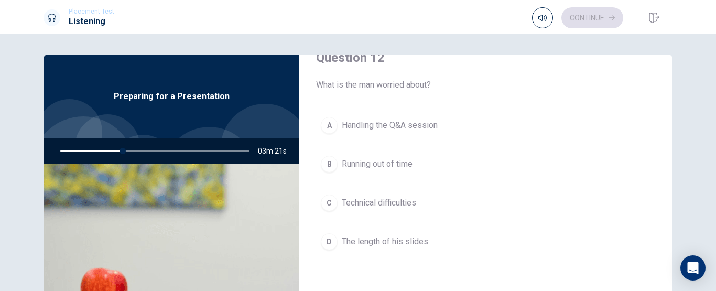
scroll to position [296, 0]
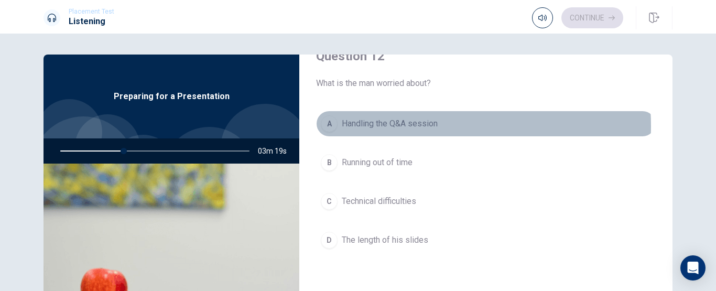
click at [406, 126] on span "Handling the Q&A session" at bounding box center [390, 123] width 96 height 13
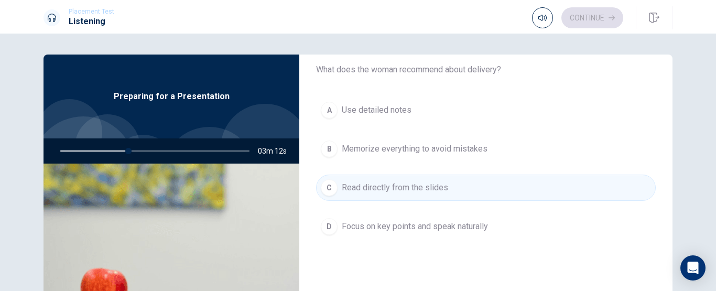
scroll to position [41, 0]
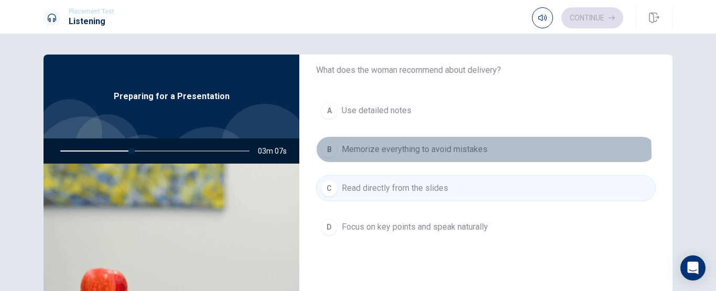
click at [472, 153] on span "Memorize everything to avoid mistakes" at bounding box center [415, 149] width 146 height 13
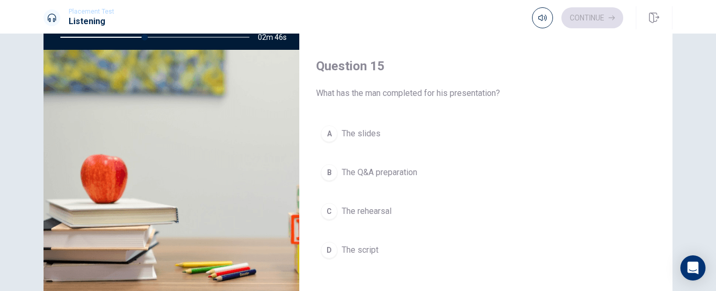
scroll to position [970, 0]
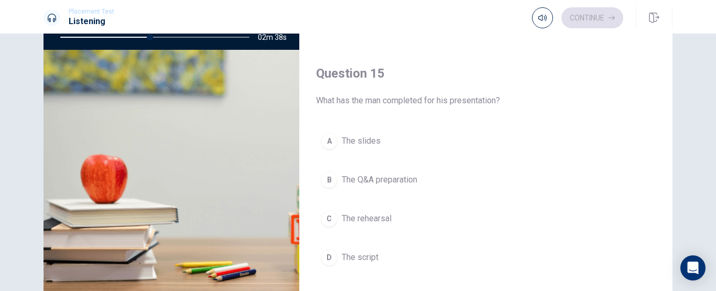
drag, startPoint x: 663, startPoint y: 222, endPoint x: 663, endPoint y: 191, distance: 30.9
click at [663, 191] on div "Question 15 What has the man completed for his presentation? A The slides B The…" at bounding box center [485, 178] width 373 height 268
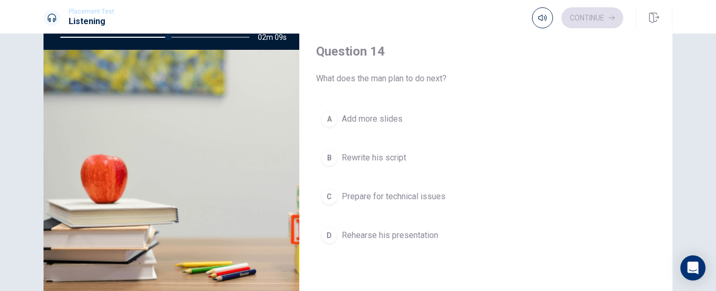
scroll to position [723, 0]
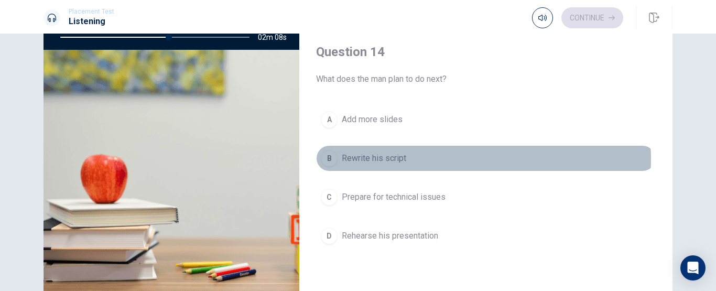
click at [473, 159] on button "B Rewrite his script" at bounding box center [486, 158] width 340 height 26
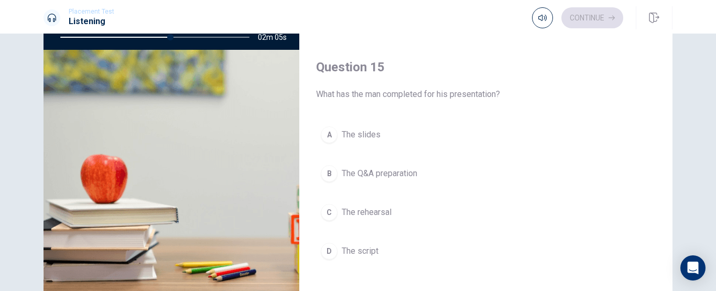
scroll to position [976, 0]
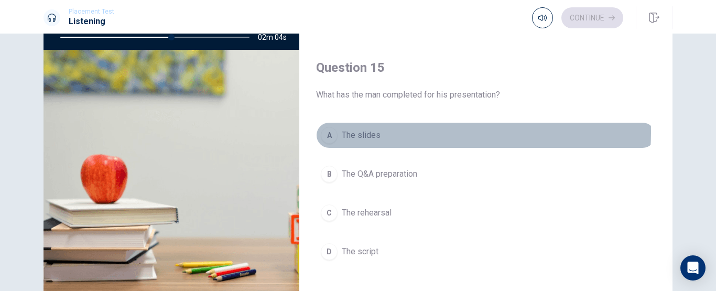
click at [377, 132] on span "The slides" at bounding box center [361, 135] width 39 height 13
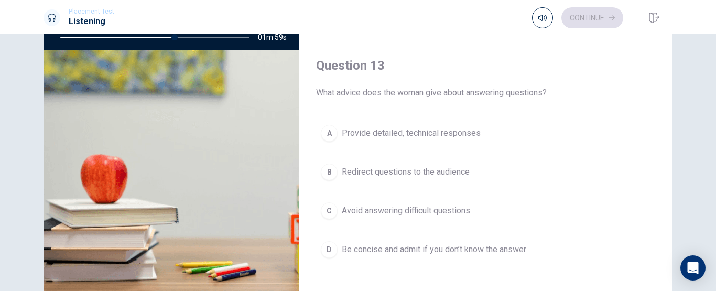
scroll to position [442, 0]
click at [433, 171] on span "Redirect questions to the audience" at bounding box center [406, 171] width 128 height 13
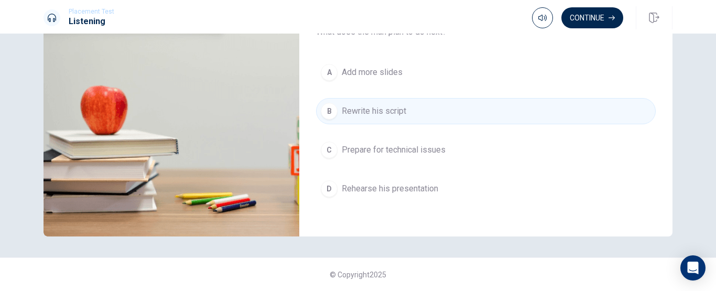
scroll to position [701, 0]
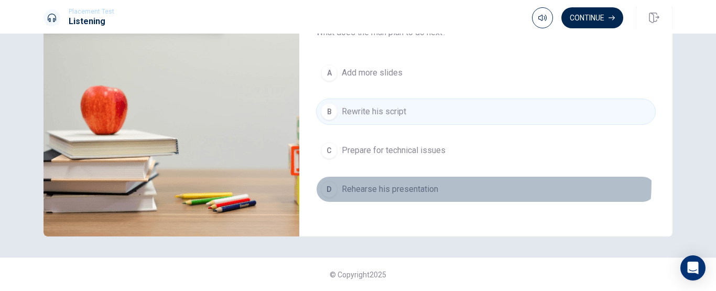
click at [418, 181] on button "D Rehearse his presentation" at bounding box center [486, 189] width 340 height 26
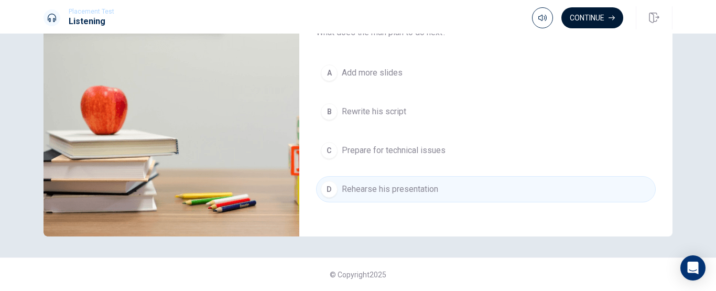
click at [596, 16] on button "Continue" at bounding box center [592, 17] width 62 height 21
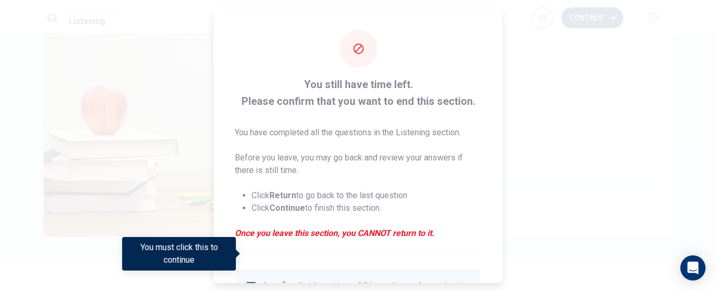
scroll to position [100, 0]
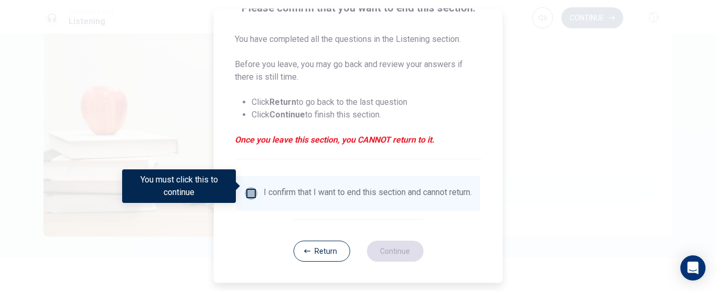
click at [254, 187] on input "You must click this to continue" at bounding box center [251, 193] width 13 height 13
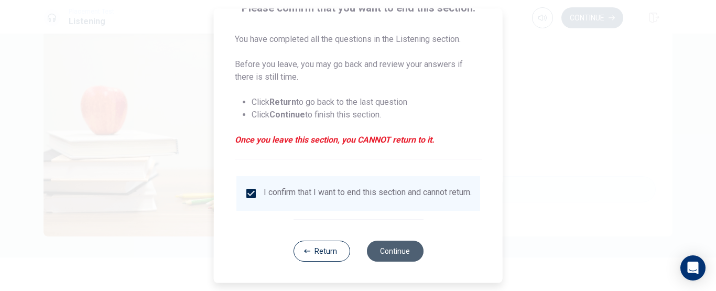
click at [394, 251] on button "Continue" at bounding box center [394, 251] width 57 height 21
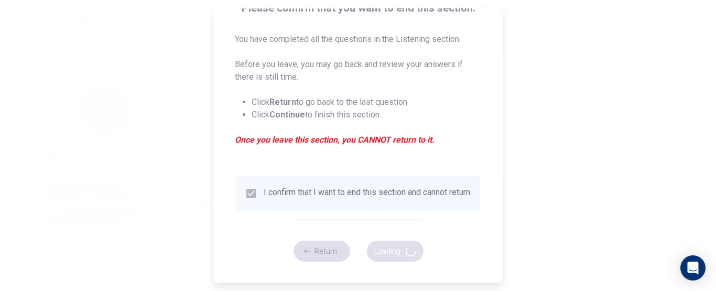
type input "72"
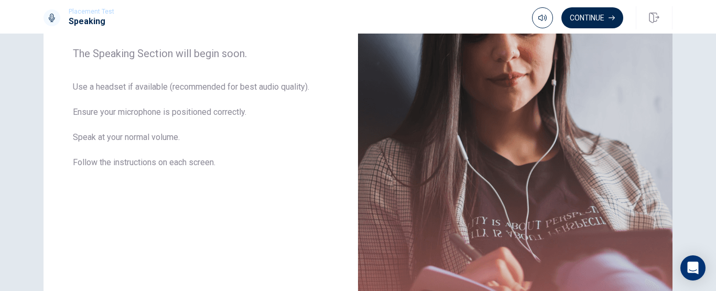
scroll to position [159, 0]
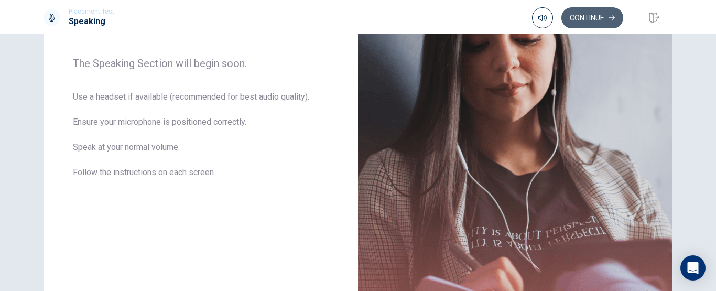
click at [593, 9] on button "Continue" at bounding box center [592, 17] width 62 height 21
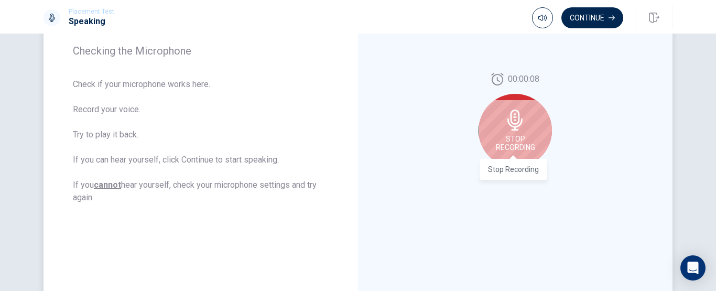
click at [517, 150] on span "Stop Recording" at bounding box center [515, 143] width 39 height 17
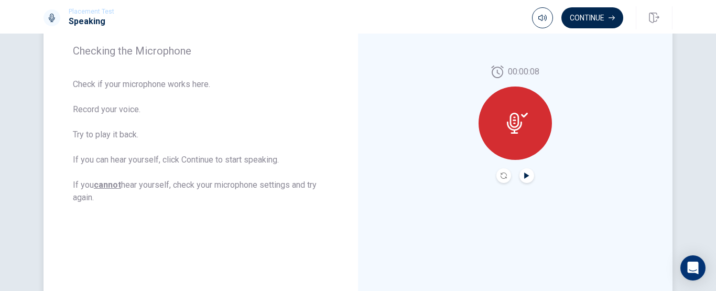
click at [525, 174] on icon "Play Audio" at bounding box center [526, 175] width 5 height 6
click at [527, 121] on div at bounding box center [514, 122] width 73 height 73
click at [516, 128] on icon at bounding box center [514, 123] width 15 height 21
click at [528, 176] on button "Play Audio" at bounding box center [526, 175] width 15 height 15
click at [518, 113] on icon at bounding box center [517, 123] width 21 height 21
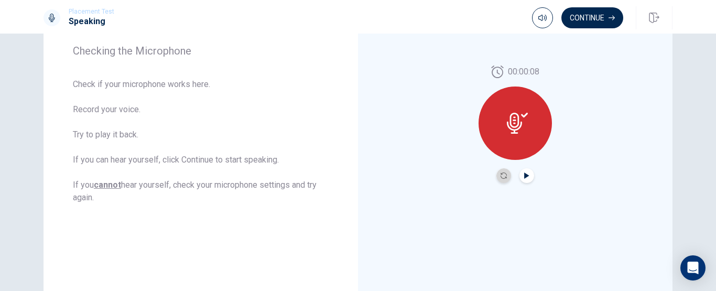
click at [499, 181] on button "Record Again" at bounding box center [503, 175] width 15 height 15
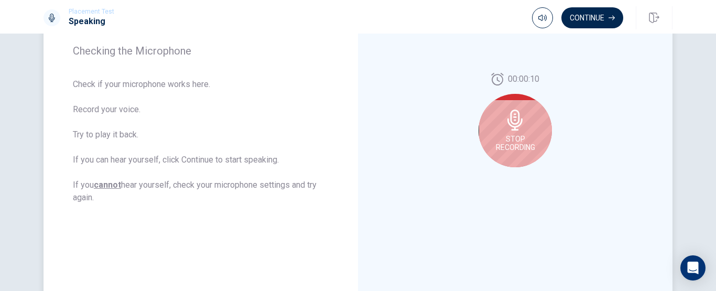
click at [523, 112] on div "Stop Recording" at bounding box center [514, 130] width 73 height 73
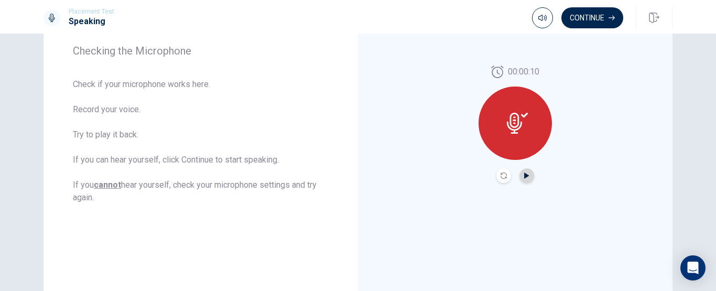
click at [526, 176] on icon "Play Audio" at bounding box center [526, 175] width 5 height 6
click at [603, 13] on button "Continue" at bounding box center [592, 17] width 62 height 21
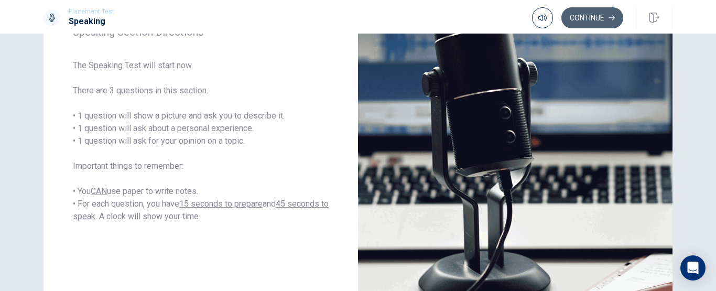
click at [593, 20] on button "Continue" at bounding box center [592, 17] width 62 height 21
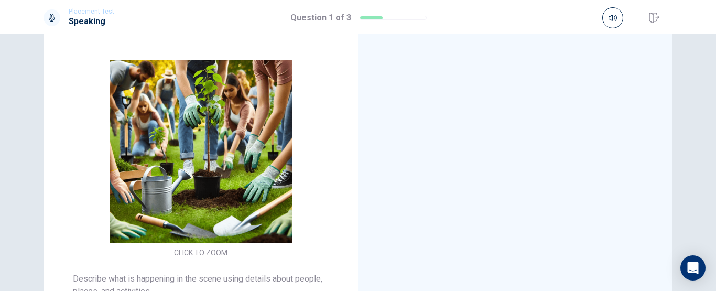
scroll to position [94, 0]
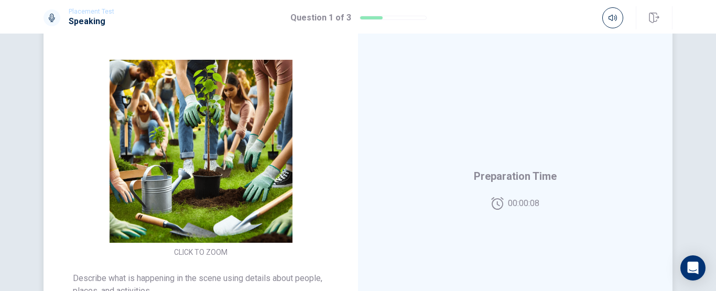
click at [532, 212] on div "Preparation Time 00:00:08" at bounding box center [515, 188] width 314 height 457
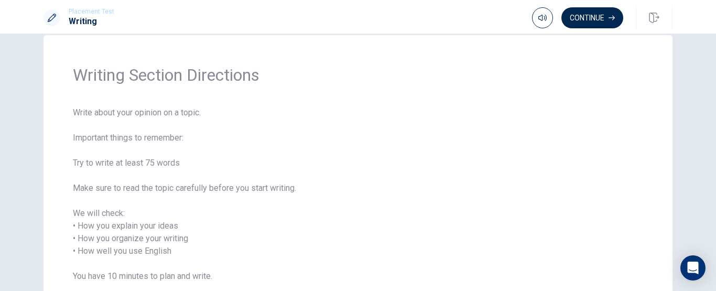
scroll to position [17, 0]
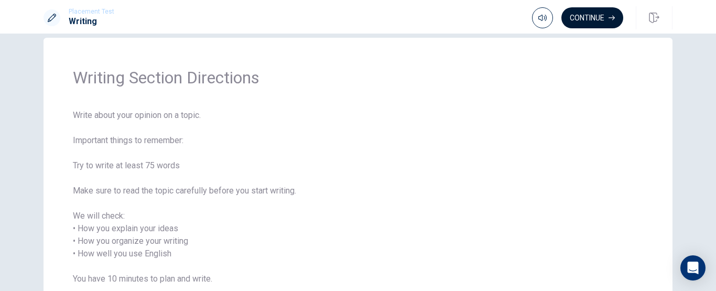
click at [586, 17] on button "Continue" at bounding box center [592, 17] width 62 height 21
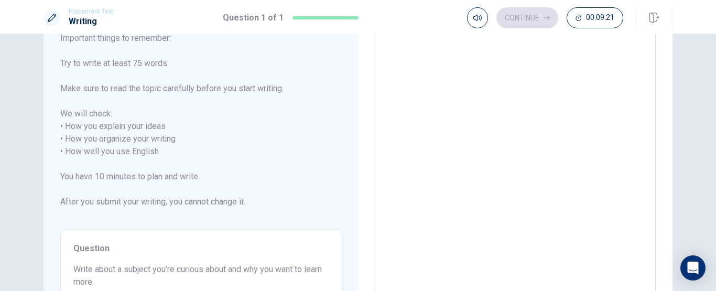
scroll to position [0, 0]
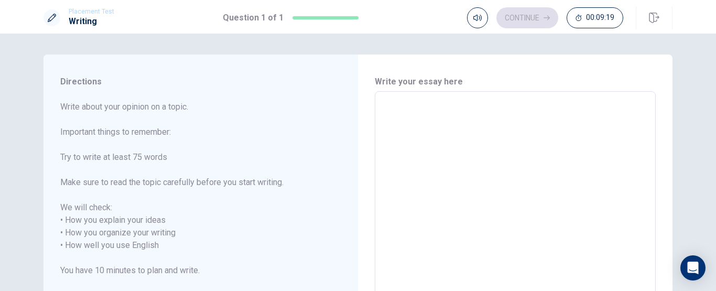
click at [468, 113] on textarea at bounding box center [515, 245] width 266 height 291
type textarea "I"
type textarea "x"
type textarea "I"
type textarea "x"
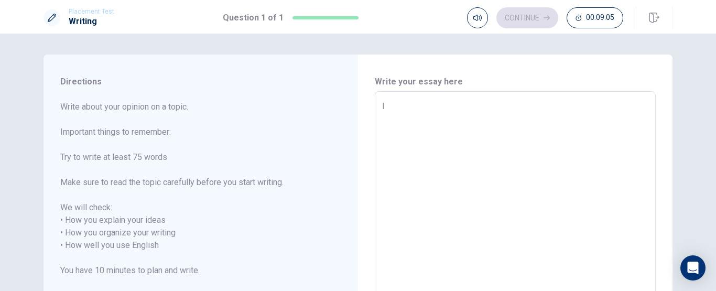
type textarea "I r"
type textarea "x"
type textarea "I re"
type textarea "x"
type textarea "I rec"
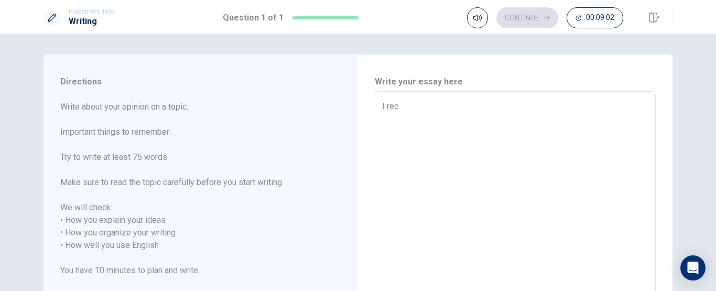
type textarea "x"
type textarea "I rece"
type textarea "x"
type textarea "I recec"
type textarea "x"
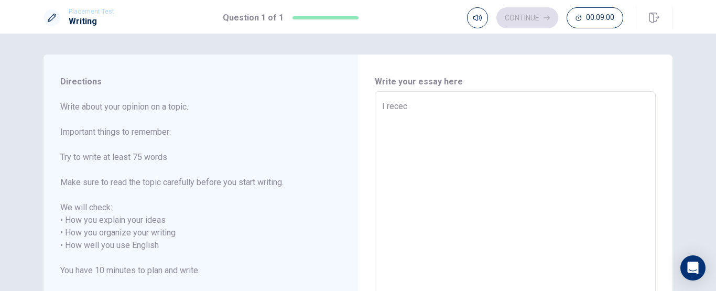
type textarea "I recech"
type textarea "x"
type textarea "I receche"
type textarea "x"
type textarea "I rececher"
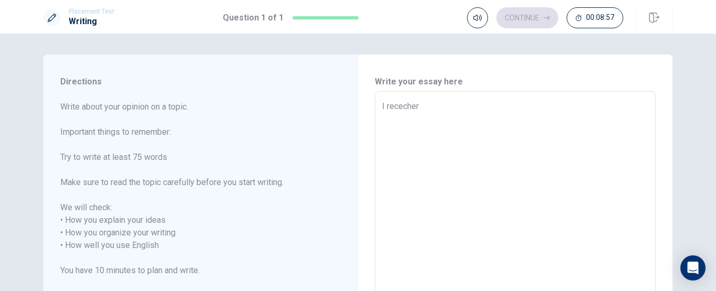
type textarea "x"
type textarea "I receche"
type textarea "x"
type textarea "I recech"
type textarea "x"
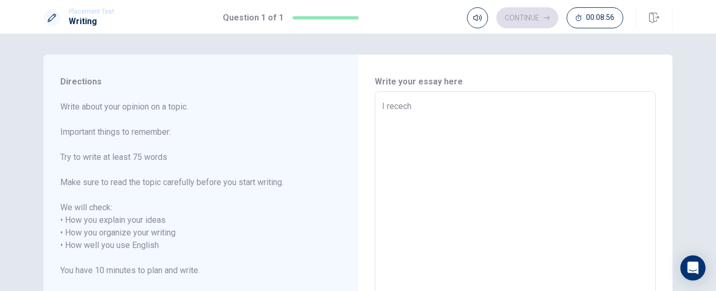
type textarea "I recec"
type textarea "x"
type textarea "I rece"
type textarea "x"
type textarea "I rec"
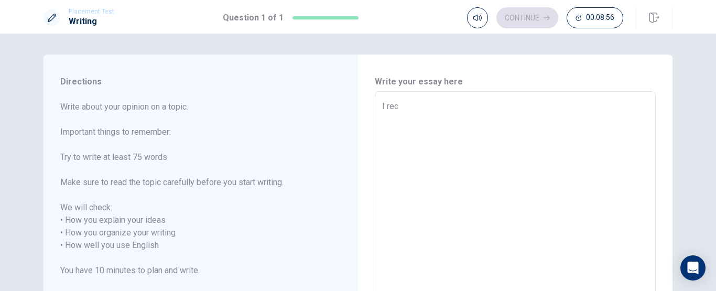
type textarea "x"
type textarea "I re"
type textarea "x"
type textarea "I res"
type textarea "x"
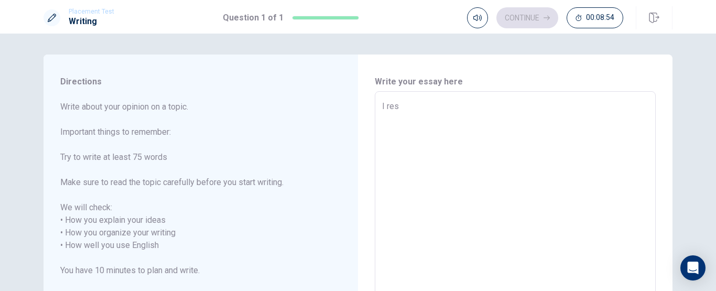
type textarea "I rese"
type textarea "x"
type textarea "I [PERSON_NAME]"
type textarea "x"
type textarea "I reserc"
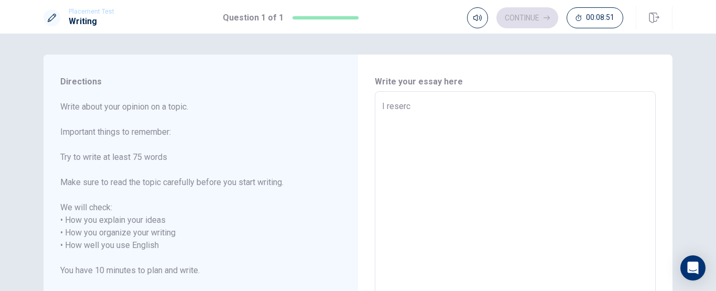
type textarea "x"
type textarea "I reserch"
type textarea "x"
type textarea "I reserc"
type textarea "x"
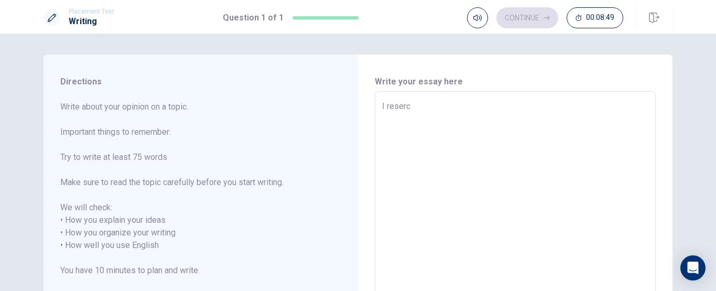
type textarea "I [PERSON_NAME]"
type textarea "x"
type textarea "I rese"
type textarea "x"
type textarea "I res"
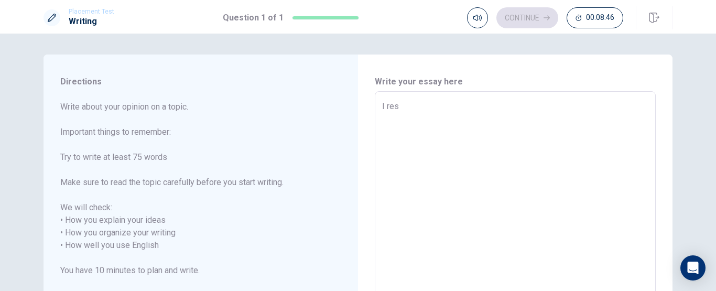
type textarea "x"
type textarea "I re"
type textarea "x"
type textarea "I r"
type textarea "x"
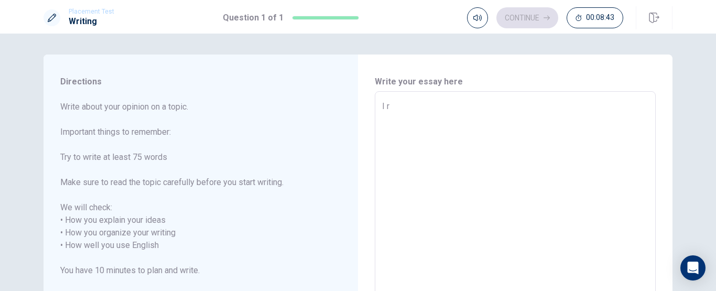
type textarea "I re"
type textarea "x"
type textarea "I res"
type textarea "x"
type textarea "I rese"
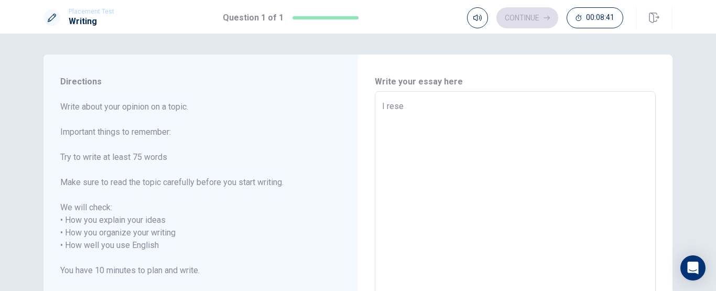
type textarea "x"
type textarea "I resea"
type textarea "x"
type textarea "I resear"
type textarea "x"
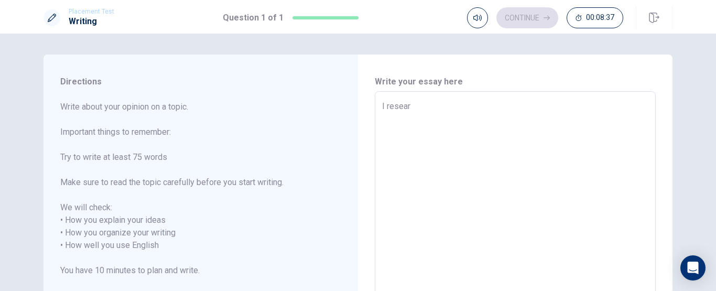
type textarea "I researc"
type textarea "x"
type textarea "I research"
type textarea "x"
type textarea "I research"
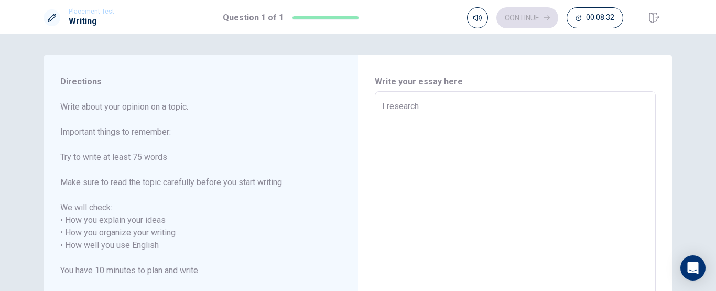
type textarea "x"
type textarea "I research t"
type textarea "x"
type textarea "I research th"
type textarea "x"
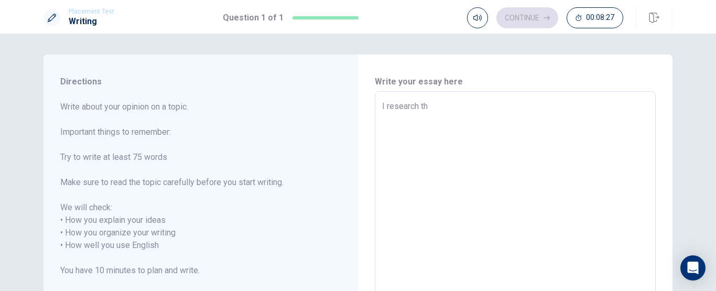
type textarea "I research the"
type textarea "x"
type textarea "I research them"
type textarea "x"
type textarea "I research theme"
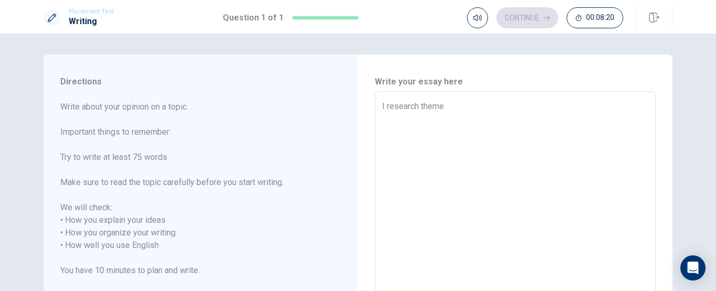
type textarea "x"
type textarea "I research theme"
type textarea "x"
type textarea "I research atheme"
type textarea "x"
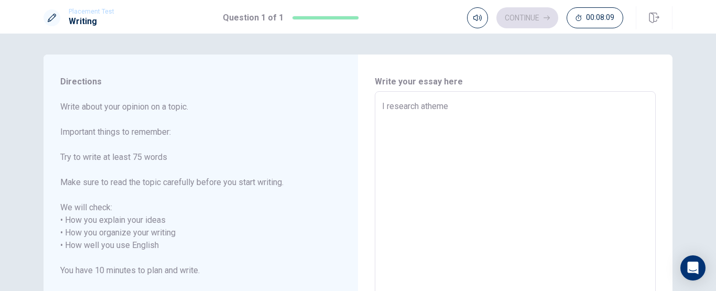
type textarea "I research a theme"
type textarea "x"
type textarea "I research a themec"
type textarea "x"
type textarea "I research a theme"
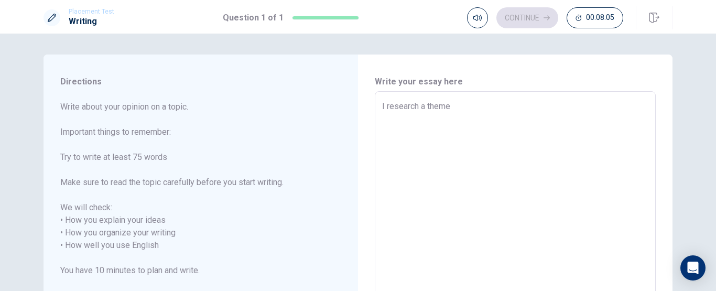
type textarea "x"
type textarea "I research a theme"
type textarea "x"
type textarea "I research a theme u"
type textarea "x"
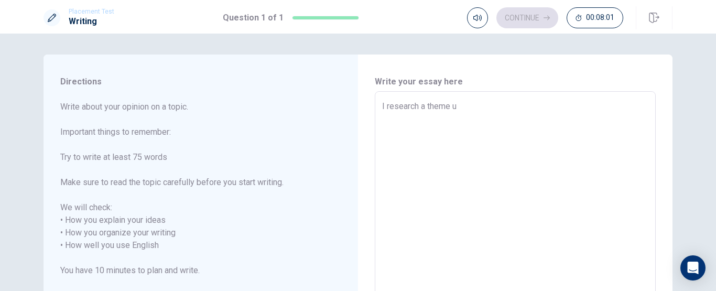
type textarea "I research a theme ub"
type textarea "x"
type textarea "I research a theme ubo"
type textarea "x"
type textarea "I research a theme ubou"
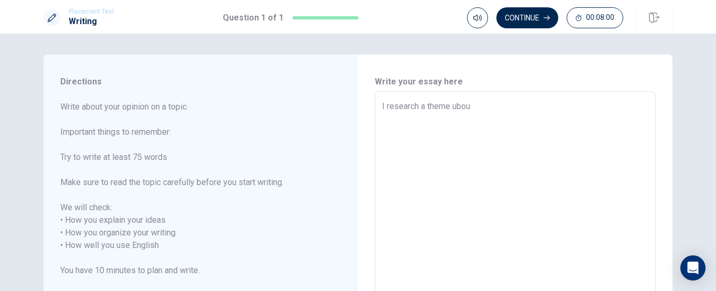
type textarea "x"
type textarea "I research a theme ubout"
type textarea "x"
type textarea "I research a theme ubou"
type textarea "x"
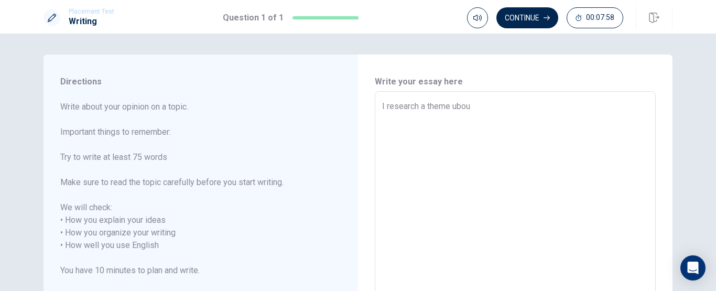
type textarea "I research a theme ubo"
type textarea "x"
type textarea "I research a theme ub"
type textarea "x"
type textarea "I research a theme u"
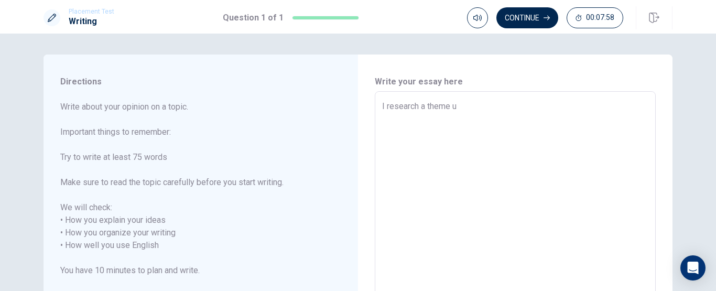
type textarea "x"
type textarea "I research a theme"
type textarea "x"
type textarea "I research a theme a"
type textarea "x"
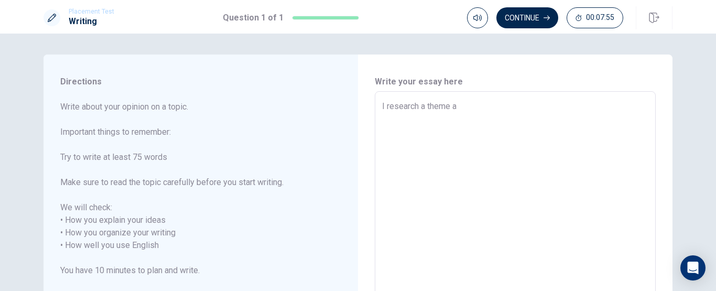
type textarea "I research a theme"
type textarea "x"
type textarea "I research a theme o"
type textarea "x"
type textarea "I research a theme ob"
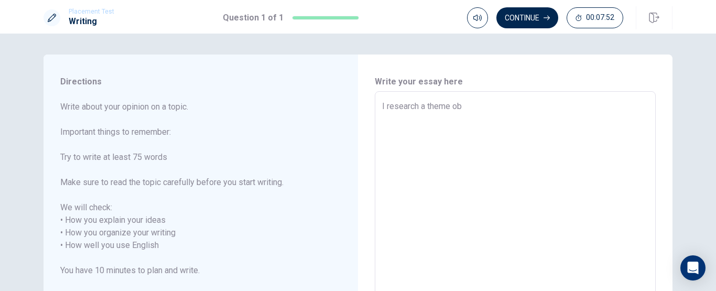
type textarea "x"
type textarea "I research a theme oba"
type textarea "x"
type textarea "I research a theme ob"
type textarea "x"
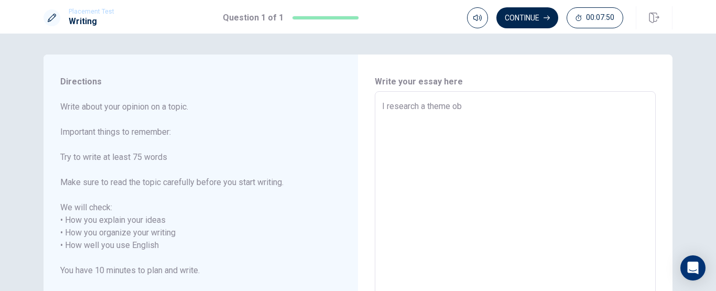
type textarea "I research a theme obu"
type textarea "x"
type textarea "I research a theme ob"
type textarea "x"
type textarea "I research a theme oba"
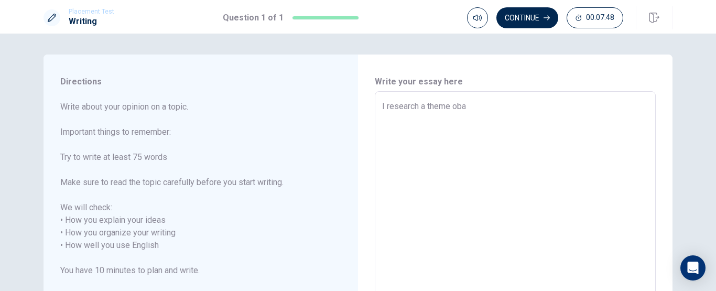
type textarea "x"
type textarea "I research a theme obau"
type textarea "x"
type textarea "I research a theme obaut"
type textarea "x"
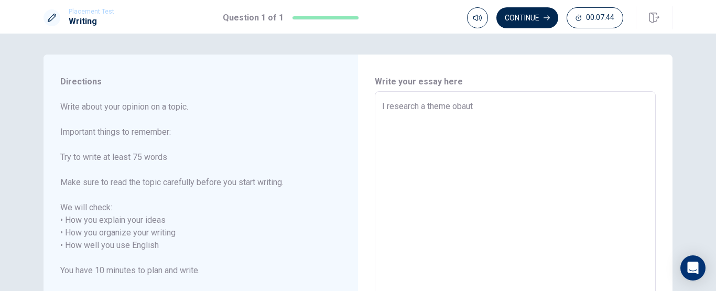
type textarea "I research a theme baut"
type textarea "x"
type textarea "I research a theme abaut"
type textarea "x"
type textarea "I research a theme abut"
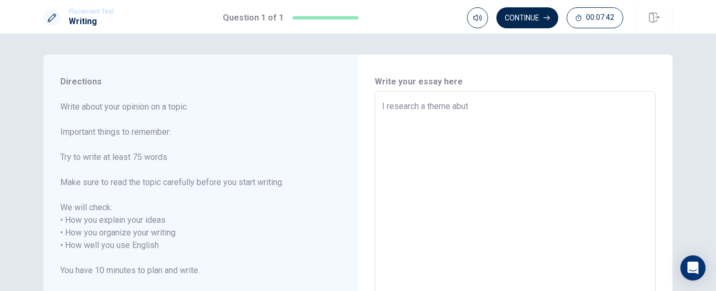
type textarea "x"
type textarea "I research a theme about"
type textarea "x"
type textarea "I research a theme about"
type textarea "x"
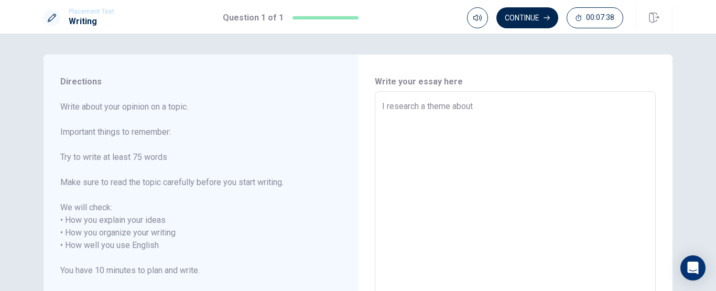
type textarea "I research a theme about i"
type textarea "x"
type textarea "I research a theme about in"
type textarea "x"
type textarea "I research a theme about inf"
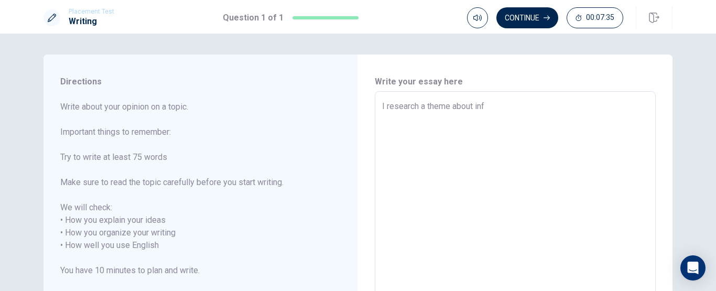
type textarea "x"
type textarea "I research a theme about info"
type textarea "x"
type textarea "I research a theme about infor"
type textarea "x"
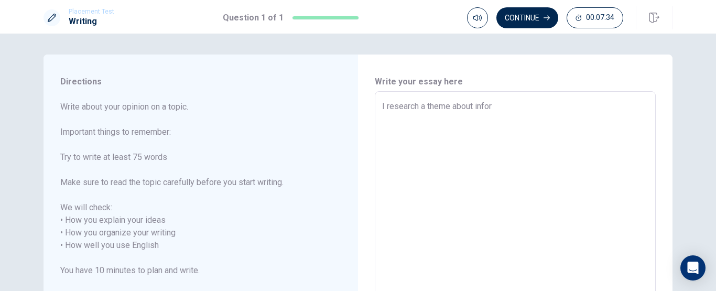
type textarea "I research a theme about inform"
type textarea "x"
type textarea "I research a theme about informa"
type textarea "x"
type textarea "I research a theme about informat"
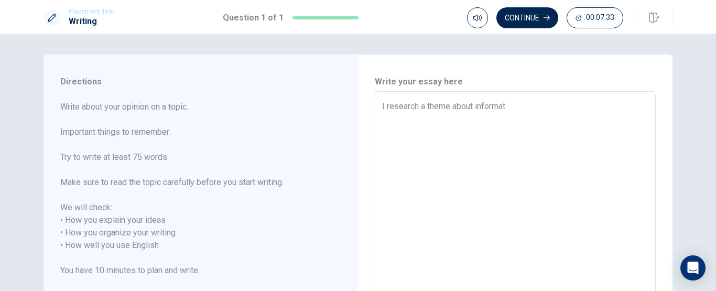
type textarea "x"
type textarea "I research a theme about informati"
type textarea "x"
type textarea "I research a theme about informat"
type textarea "x"
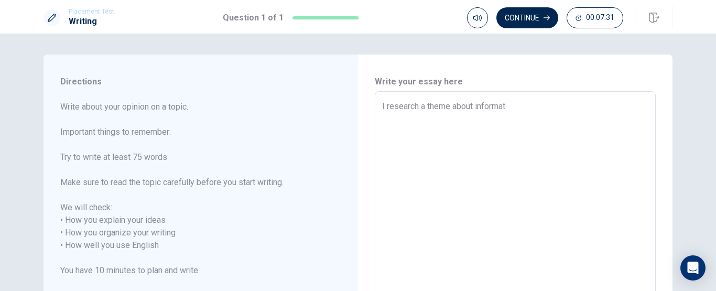
type textarea "I research a theme about informati"
type textarea "x"
type textarea "I research a theme about informatin"
type textarea "x"
type textarea "I research a theme about informatin"
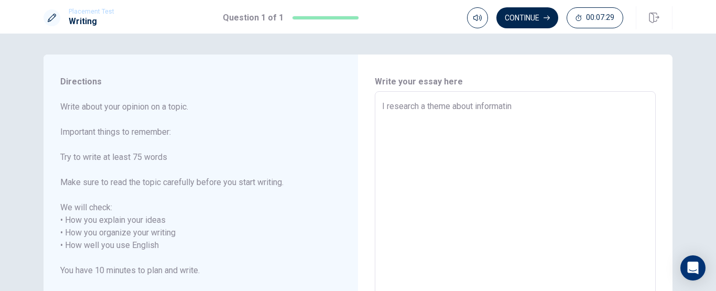
type textarea "x"
type textarea "I research a theme about informatin"
type textarea "x"
type textarea "I research a theme about informati"
type textarea "x"
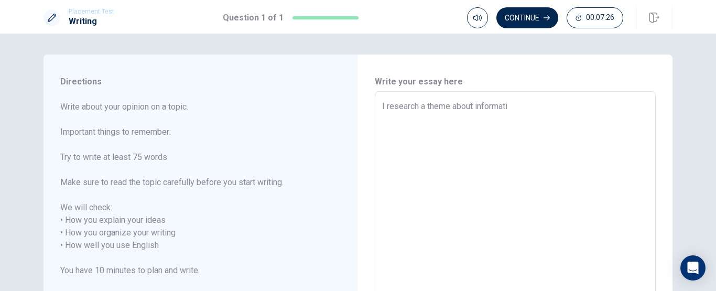
type textarea "I research a theme about informatio"
type textarea "x"
type textarea "I research a theme about information"
type textarea "x"
type textarea "I research a theme about information"
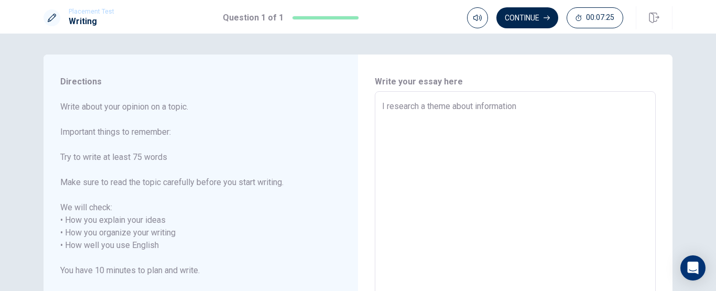
type textarea "x"
type textarea "I research a theme about information t"
type textarea "x"
type textarea "I research a theme about information te"
type textarea "x"
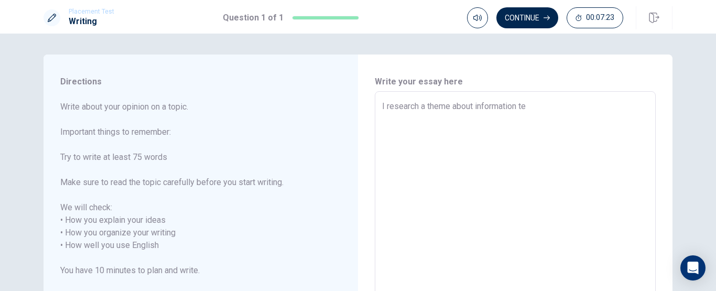
type textarea "I research a theme about information tec"
type textarea "x"
type textarea "I research a theme about information tech"
type textarea "x"
type textarea "I research a theme about information techn"
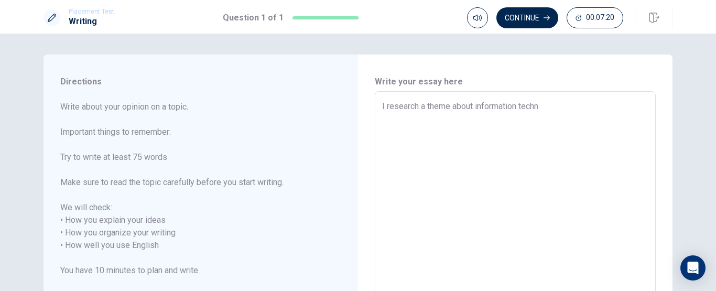
type textarea "x"
type textarea "I research a theme about information techno"
type textarea "x"
type textarea "I research a theme about information technol"
type textarea "x"
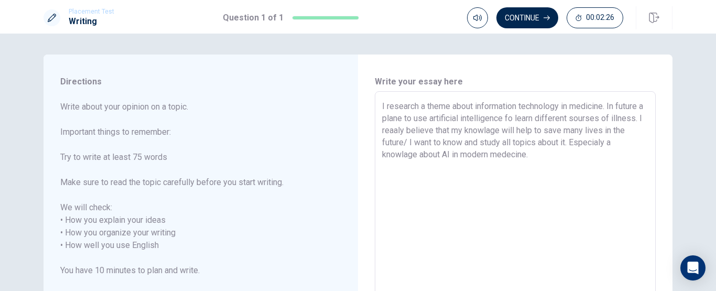
click at [431, 145] on textarea "I research a theme about information technology in medicine. In future a plane …" at bounding box center [515, 245] width 266 height 291
click at [542, 155] on textarea "I research a theme about information technology in medicine. In future a plane …" at bounding box center [515, 245] width 266 height 291
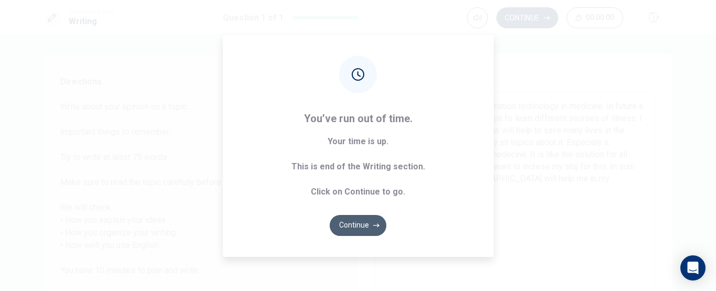
click at [373, 226] on icon "button" at bounding box center [376, 225] width 6 height 6
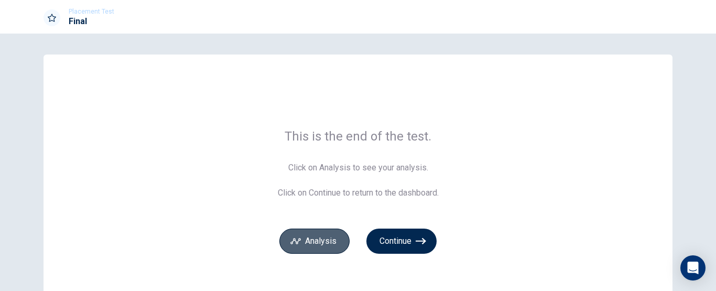
click at [311, 235] on button "Analysis" at bounding box center [314, 240] width 70 height 25
